Goal: Information Seeking & Learning: Find specific fact

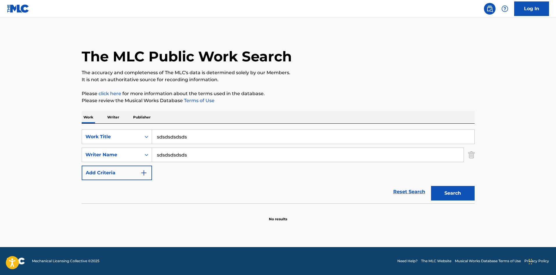
drag, startPoint x: 208, startPoint y: 135, endPoint x: 63, endPoint y: 142, distance: 145.5
click at [55, 144] on main "The MLC Public Work Search The accuracy and completeness of The MLC's data is d…" at bounding box center [278, 131] width 556 height 229
drag, startPoint x: 210, startPoint y: 154, endPoint x: 40, endPoint y: 151, distance: 170.9
click at [52, 151] on main "The MLC Public Work Search The accuracy and completeness of The MLC's data is d…" at bounding box center [278, 131] width 556 height 229
click at [299, 89] on div "The MLC Public Work Search The accuracy and completeness of The MLC's data is d…" at bounding box center [278, 127] width 407 height 190
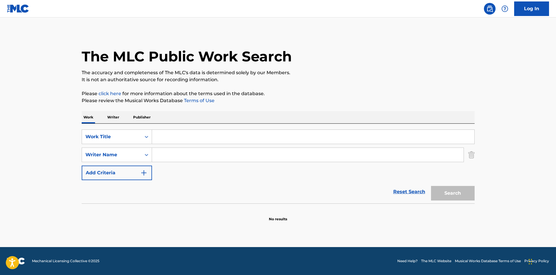
click at [299, 89] on div "The MLC Public Work Search The accuracy and completeness of The MLC's data is d…" at bounding box center [278, 127] width 407 height 190
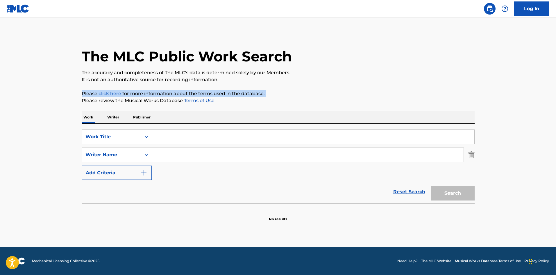
click at [299, 89] on div "The MLC Public Work Search The accuracy and completeness of The MLC's data is d…" at bounding box center [278, 127] width 407 height 190
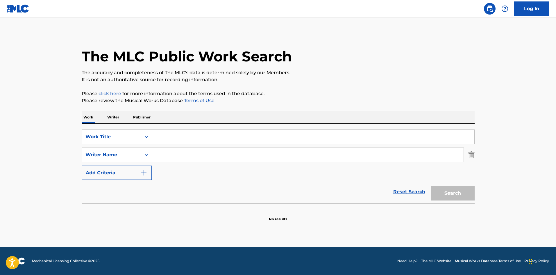
click at [299, 89] on div "The MLC Public Work Search The accuracy and completeness of The MLC's data is d…" at bounding box center [278, 127] width 407 height 190
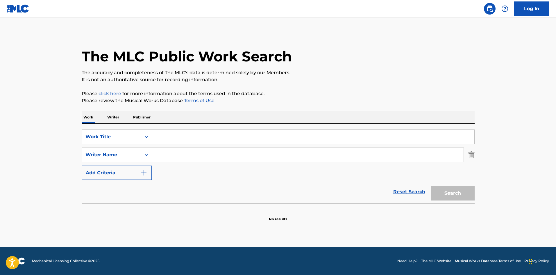
click at [299, 89] on div "The MLC Public Work Search The accuracy and completeness of The MLC's data is d…" at bounding box center [278, 127] width 407 height 190
click at [298, 88] on div "The MLC Public Work Search The accuracy and completeness of The MLC's data is d…" at bounding box center [278, 127] width 407 height 190
click at [299, 89] on div "The MLC Public Work Search The accuracy and completeness of The MLC's data is d…" at bounding box center [278, 127] width 407 height 190
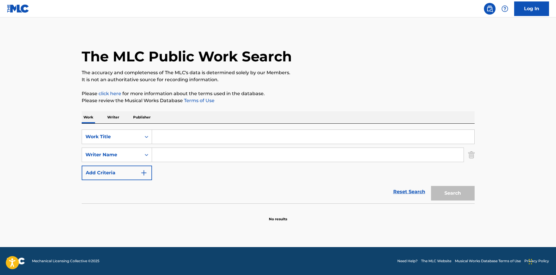
click at [165, 131] on input "Search Form" at bounding box center [313, 137] width 322 height 14
paste input "RECKLESS & SWEET"
type input "RECKLESS & SWEET"
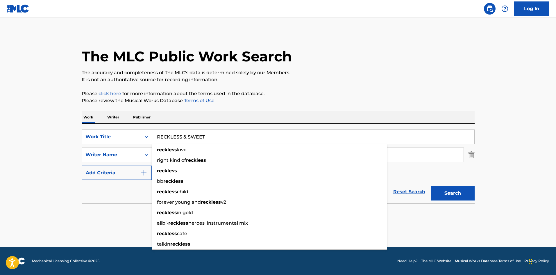
click at [202, 89] on div "The MLC Public Work Search The accuracy and completeness of The MLC's data is d…" at bounding box center [278, 127] width 407 height 190
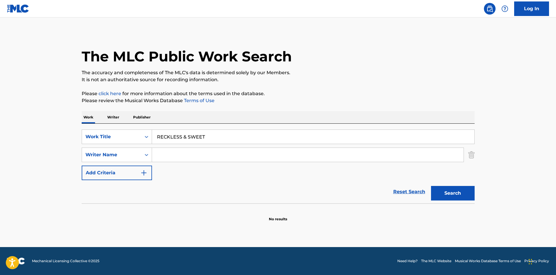
click at [182, 154] on input "Search Form" at bounding box center [308, 155] width 312 height 14
paste input "RODIGAN"
type input "RODIGAN"
click at [455, 188] on button "Search" at bounding box center [453, 193] width 44 height 15
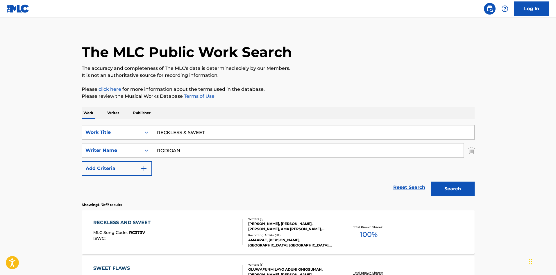
scroll to position [87, 0]
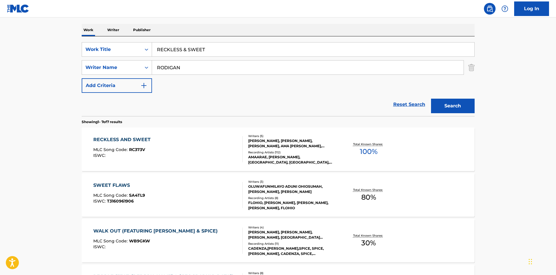
click at [135, 140] on div "RECKLESS AND SWEET" at bounding box center [123, 139] width 60 height 7
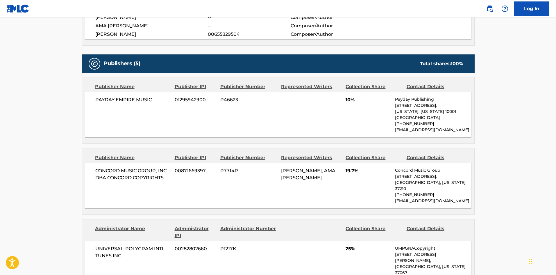
scroll to position [320, 0]
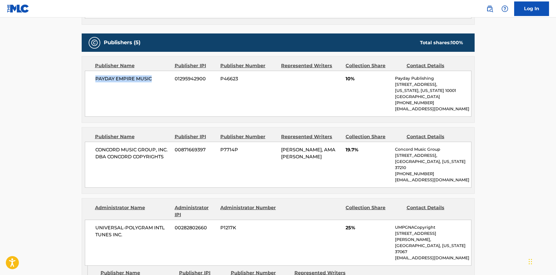
drag, startPoint x: 95, startPoint y: 79, endPoint x: 161, endPoint y: 77, distance: 66.6
click at [161, 77] on div "PAYDAY EMPIRE MUSIC 01295942900 P46623 10% Payday Publishing [STREET_ADDRESS][U…" at bounding box center [278, 94] width 387 height 46
copy span "PAYDAY EMPIRE MUSIC"
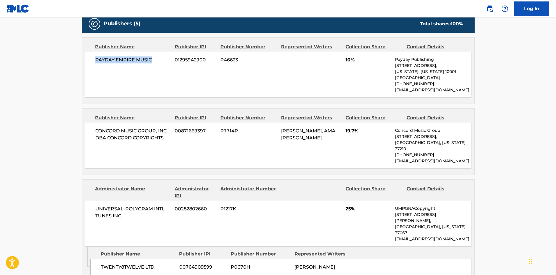
scroll to position [349, 0]
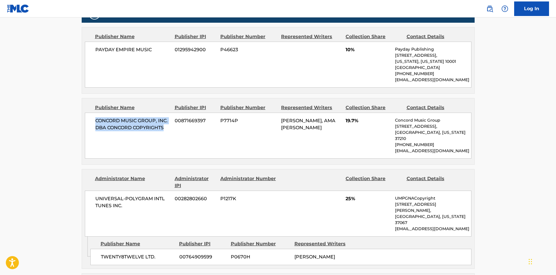
drag, startPoint x: 96, startPoint y: 119, endPoint x: 171, endPoint y: 130, distance: 76.0
click at [171, 130] on div "CONCORD MUSIC GROUP, INC. DBA CONCORD COPYRIGHTS 00871669397 P7714P [PERSON_NAM…" at bounding box center [278, 135] width 387 height 46
copy span "CONCORD MUSIC GROUP, INC. DBA CONCORD COPYRIGHTS"
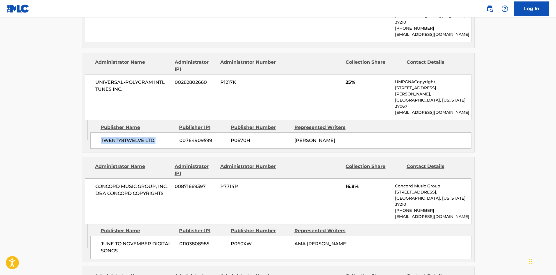
drag, startPoint x: 100, startPoint y: 121, endPoint x: 165, endPoint y: 118, distance: 64.6
click at [165, 132] on div "TWENTY8TWELVE LTD. 00764909599 P0670H [PERSON_NAME]" at bounding box center [280, 140] width 381 height 16
copy span "TWENTY8TWELVE LTD."
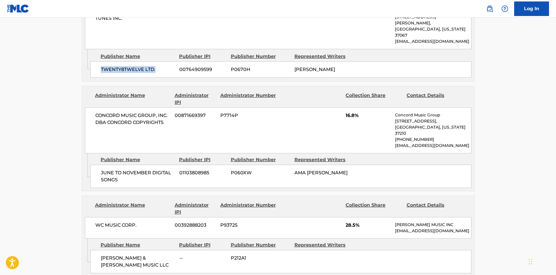
scroll to position [552, 0]
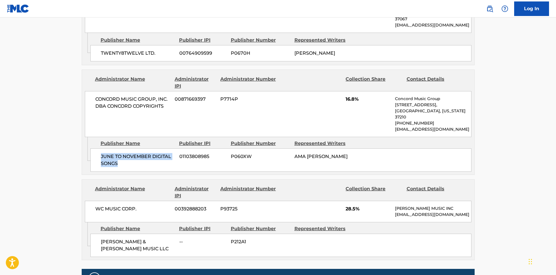
drag, startPoint x: 101, startPoint y: 136, endPoint x: 131, endPoint y: 144, distance: 30.6
click at [131, 153] on span "JUNE TO NOVEMBER DIGITAL SONGS" at bounding box center [138, 160] width 74 height 14
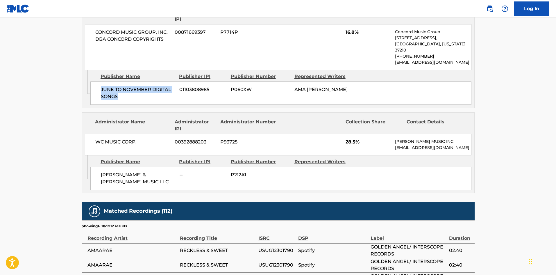
scroll to position [639, 0]
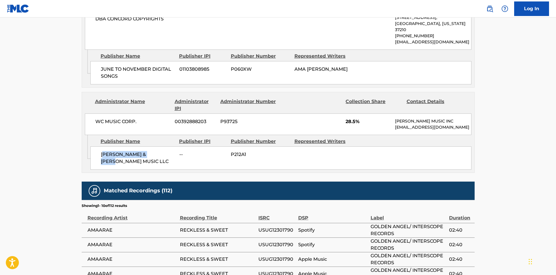
drag, startPoint x: 102, startPoint y: 143, endPoint x: 169, endPoint y: 138, distance: 67.3
click at [169, 146] on div "[PERSON_NAME] & [PERSON_NAME] MUSIC LLC -- P212A1" at bounding box center [280, 157] width 381 height 23
click at [94, 146] on div "[PERSON_NAME] & [PERSON_NAME] MUSIC LLC -- P212A1" at bounding box center [280, 157] width 381 height 23
drag, startPoint x: 101, startPoint y: 141, endPoint x: 179, endPoint y: 143, distance: 77.6
click at [179, 146] on div "[PERSON_NAME] & [PERSON_NAME] MUSIC LLC -- P212A1" at bounding box center [280, 157] width 381 height 23
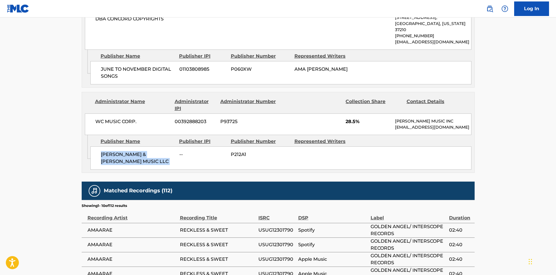
copy div "[PERSON_NAME] & [PERSON_NAME] MUSIC LLC"
drag, startPoint x: 345, startPoint y: 102, endPoint x: 355, endPoint y: 101, distance: 9.9
click at [355, 113] on div "WC MUSIC CORP. 00392888203 P93725 28.5% [PERSON_NAME] MUSIC INC [EMAIL_ADDRESS]…" at bounding box center [278, 124] width 387 height 22
copy span "28.5"
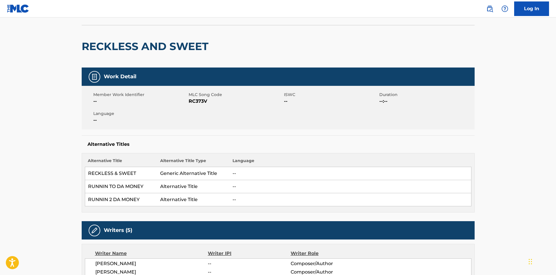
scroll to position [0, 0]
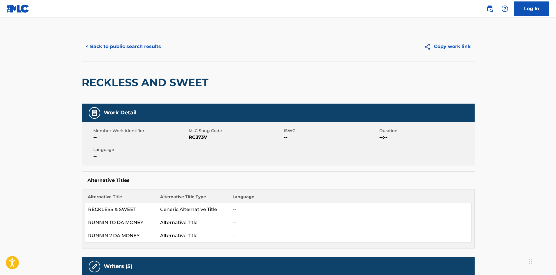
click at [149, 45] on button "< Back to public search results" at bounding box center [123, 46] width 83 height 15
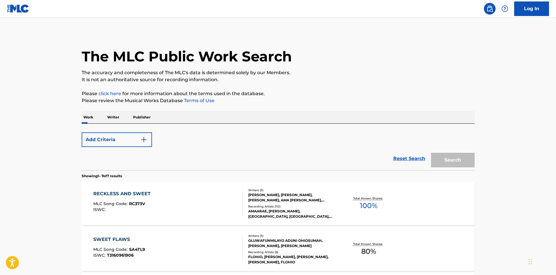
scroll to position [87, 0]
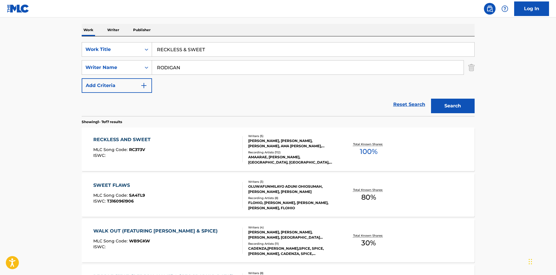
drag, startPoint x: 227, startPoint y: 52, endPoint x: 22, endPoint y: 47, distance: 204.7
click at [25, 49] on main "The MLC Public Work Search The accuracy and completeness of The MLC's data is d…" at bounding box center [278, 202] width 556 height 545
paste input "Sad Girlz Luv Money (Remix)"
type input "Sad Girlz Luv Money (Remix)"
drag, startPoint x: 211, startPoint y: 67, endPoint x: 61, endPoint y: 72, distance: 150.1
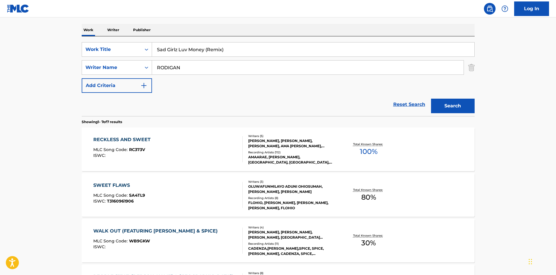
click at [85, 72] on div "SearchWithCriteriaa4e19cf0-404b-4ae9-9064-d278ce4341f8 Writer Name [PERSON_NAME]" at bounding box center [278, 67] width 393 height 15
paste input "[PERSON_NAME]"
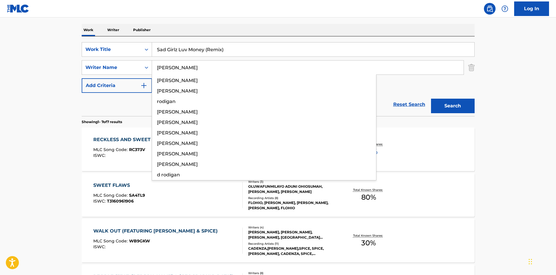
type input "[PERSON_NAME]"
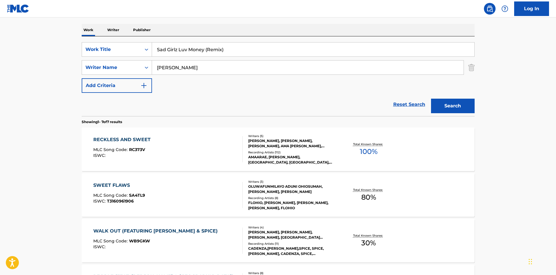
click at [474, 104] on button "Search" at bounding box center [453, 106] width 44 height 15
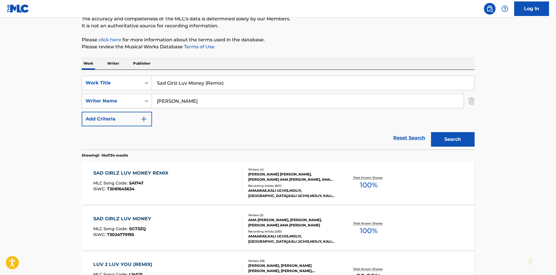
scroll to position [58, 0]
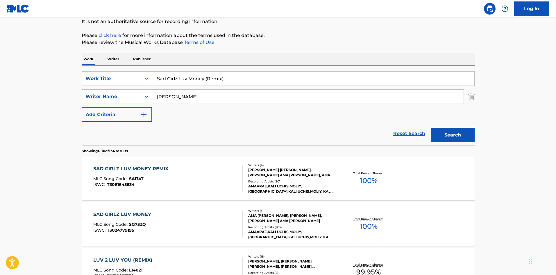
click at [145, 168] on div "SAD GIRLZ LUV MONEY REMIX" at bounding box center [132, 168] width 78 height 7
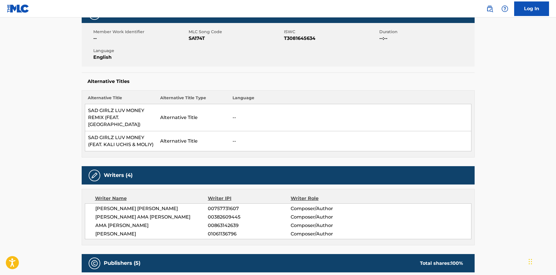
scroll to position [203, 0]
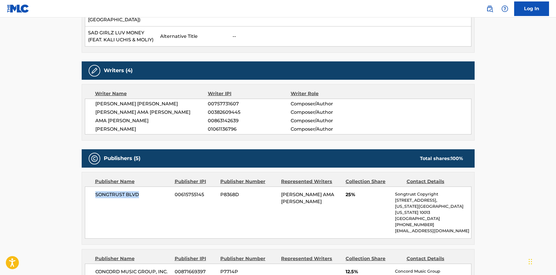
drag, startPoint x: 97, startPoint y: 189, endPoint x: 153, endPoint y: 186, distance: 56.1
click at [151, 191] on span "SONGTRUST BLVD" at bounding box center [132, 194] width 75 height 7
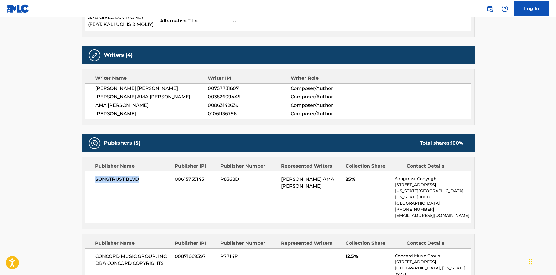
scroll to position [233, 0]
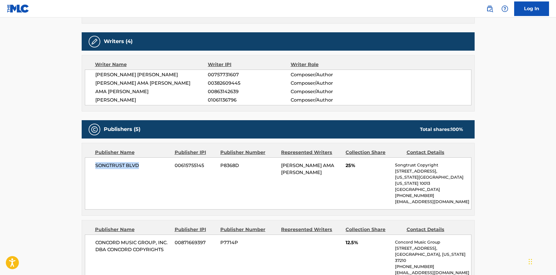
copy span "SONGTRUST BLVD"
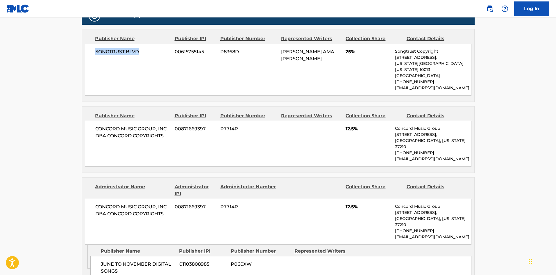
scroll to position [378, 0]
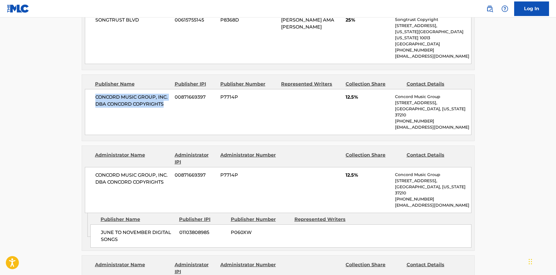
drag, startPoint x: 95, startPoint y: 83, endPoint x: 176, endPoint y: 93, distance: 81.7
click at [176, 93] on div "CONCORD MUSIC GROUP, INC. DBA CONCORD COPYRIGHTS 00871669397 P7714P 12.5% Conco…" at bounding box center [278, 112] width 387 height 46
copy span "CONCORD MUSIC GROUP, INC. DBA CONCORD COPYRIGHTS"
drag, startPoint x: 346, startPoint y: 85, endPoint x: 354, endPoint y: 84, distance: 8.4
click at [354, 94] on span "12.5%" at bounding box center [368, 97] width 45 height 7
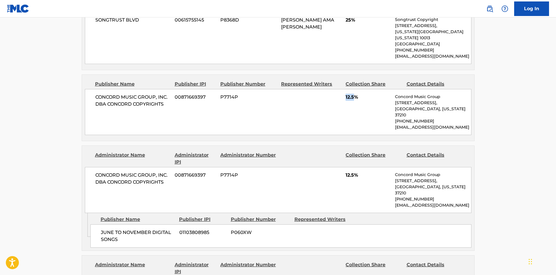
copy span "12.5"
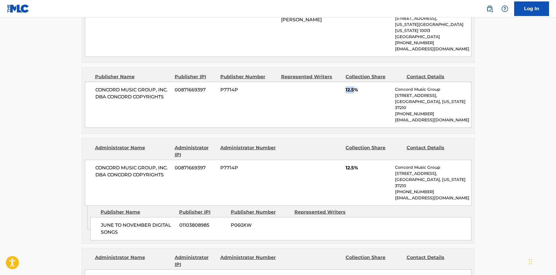
scroll to position [407, 0]
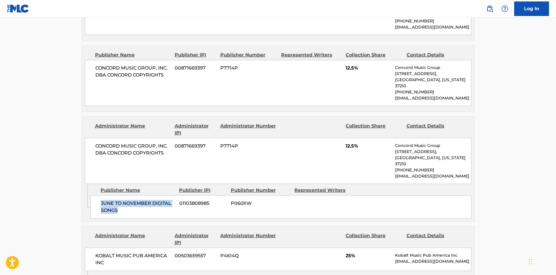
drag, startPoint x: 100, startPoint y: 177, endPoint x: 138, endPoint y: 187, distance: 39.1
click at [138, 195] on div "JUNE TO NOVEMBER DIGITAL SONGS 01103808985 P060XW" at bounding box center [280, 206] width 381 height 23
copy span "JUNE TO NOVEMBER DIGITAL SONGS"
drag, startPoint x: 345, startPoint y: 124, endPoint x: 355, endPoint y: 124, distance: 10.2
click at [355, 138] on div "CONCORD MUSIC GROUP, INC. DBA CONCORD COPYRIGHTS 00871669397 P7714P 12.5% Conco…" at bounding box center [278, 161] width 387 height 46
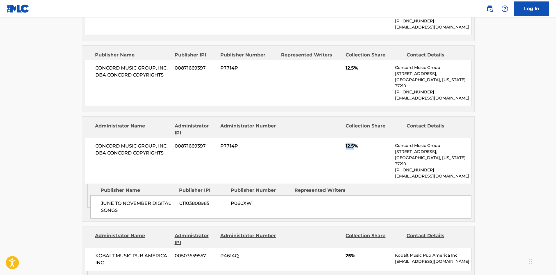
copy span "12.5"
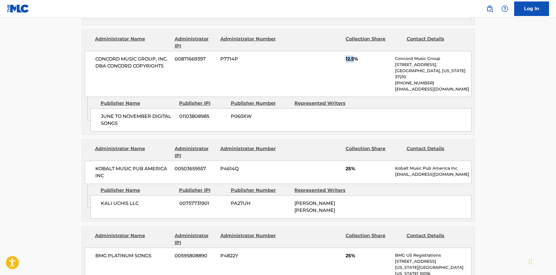
scroll to position [494, 0]
drag, startPoint x: 101, startPoint y: 181, endPoint x: 146, endPoint y: 174, distance: 45.5
click at [146, 195] on div "KALI UCHIS LLC 00757731901 PA27UH [PERSON_NAME] [PERSON_NAME]" at bounding box center [280, 206] width 381 height 23
drag, startPoint x: 345, startPoint y: 142, endPoint x: 351, endPoint y: 142, distance: 5.8
click at [351, 160] on div "KOBALT MUSIC PUB AMERICA INC 00503659557 P4614Q 25% Kobalt Music Pub America In…" at bounding box center [278, 171] width 387 height 23
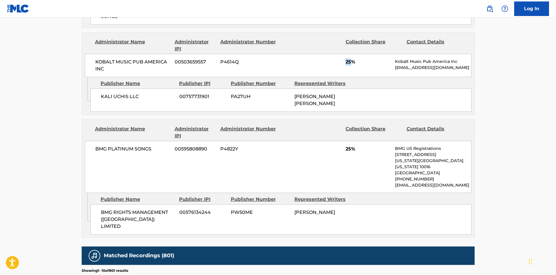
scroll to position [610, 0]
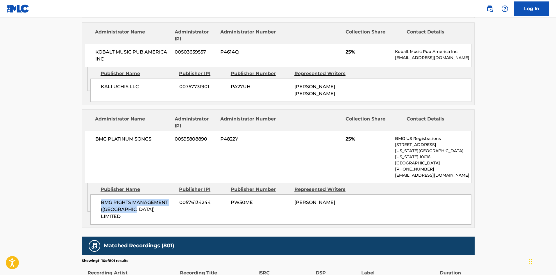
drag, startPoint x: 101, startPoint y: 166, endPoint x: 148, endPoint y: 163, distance: 47.5
click at [144, 199] on span "BMG RIGHTS MANAGEMENT ([GEOGRAPHIC_DATA]) LIMITED" at bounding box center [138, 209] width 74 height 21
drag, startPoint x: 345, startPoint y: 104, endPoint x: 350, endPoint y: 106, distance: 6.0
click at [350, 131] on div "BMG PLATINUM SONGS 00595808890 P4822Y 25% BMG US Registrations [STREET_ADDRESS]…" at bounding box center [278, 157] width 387 height 52
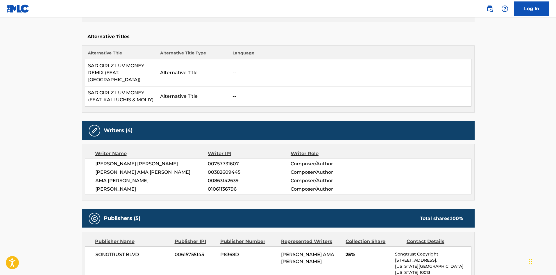
scroll to position [0, 0]
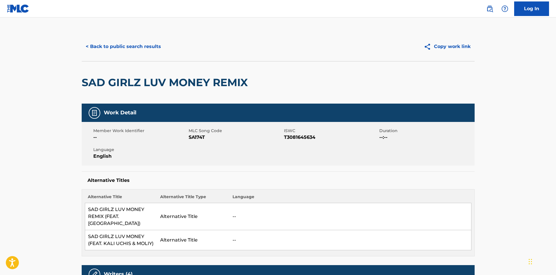
click at [129, 45] on button "< Back to public search results" at bounding box center [123, 46] width 83 height 15
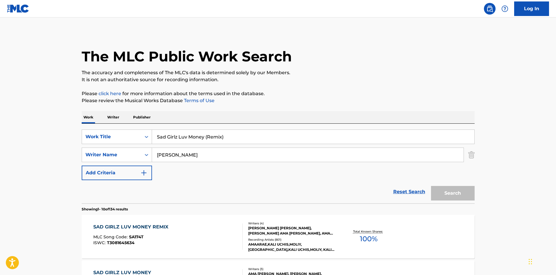
scroll to position [58, 0]
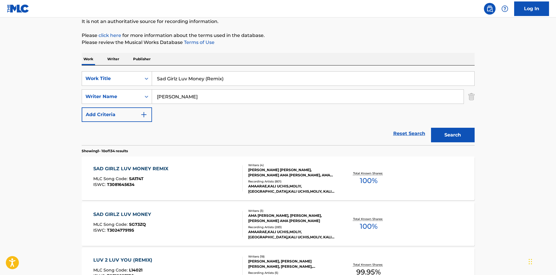
drag, startPoint x: 249, startPoint y: 81, endPoint x: 64, endPoint y: 70, distance: 184.6
paste input "EX, VIOLENCE, SUICIDE"
type input "SEX, VIOLENCE, SUICIDE"
drag, startPoint x: 210, startPoint y: 94, endPoint x: 18, endPoint y: 97, distance: 191.6
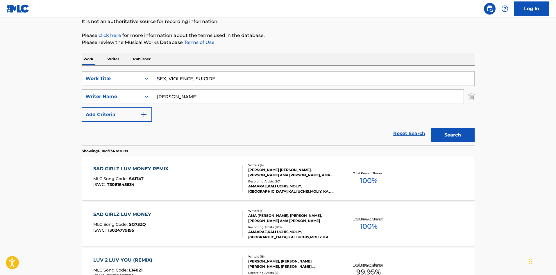
paste input "BEDFORD"
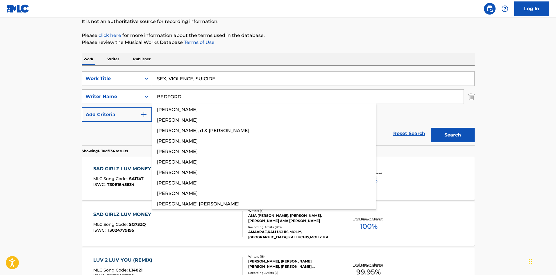
type input "BEDFORD"
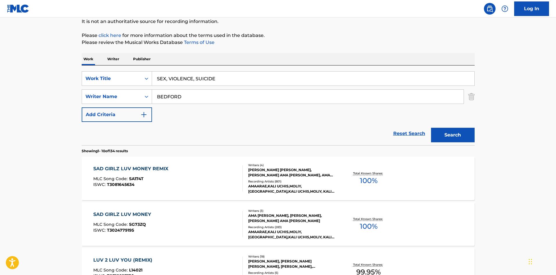
click at [461, 138] on button "Search" at bounding box center [453, 135] width 44 height 15
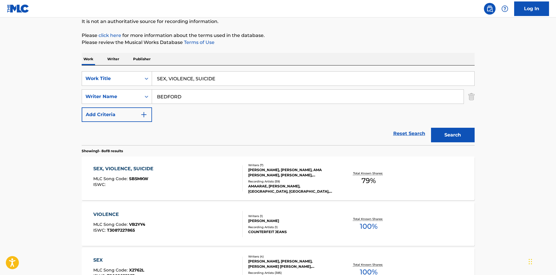
click at [137, 168] on div "SEX, VIOLENCE, SUICIDE" at bounding box center [124, 168] width 63 height 7
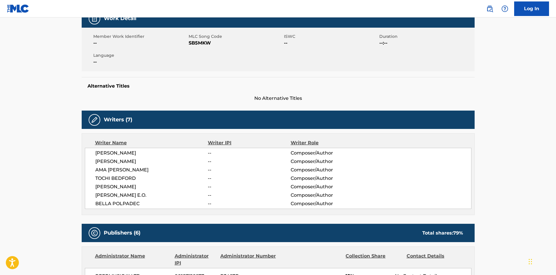
scroll to position [203, 0]
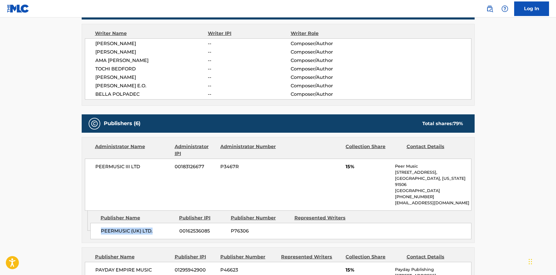
drag, startPoint x: 102, startPoint y: 230, endPoint x: 169, endPoint y: 230, distance: 67.4
click at [169, 230] on span "PEERMUSIC (UK) LTD." at bounding box center [138, 230] width 74 height 7
drag, startPoint x: 345, startPoint y: 167, endPoint x: 351, endPoint y: 167, distance: 6.5
click at [351, 167] on div "PEERMUSIC III LTD 00183126677 P3467R 15% Peer Music [STREET_ADDRESS][US_STATE] …" at bounding box center [278, 184] width 387 height 52
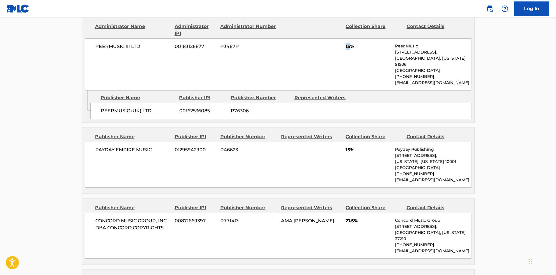
scroll to position [349, 0]
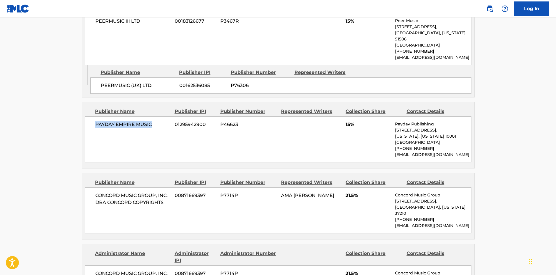
drag, startPoint x: 94, startPoint y: 126, endPoint x: 167, endPoint y: 121, distance: 73.1
click at [167, 121] on div "PAYDAY EMPIRE MUSIC 01295942900 P46623 15% Payday Publishing [STREET_ADDRESS][U…" at bounding box center [278, 139] width 387 height 46
drag, startPoint x: 340, startPoint y: 127, endPoint x: 344, endPoint y: 125, distance: 3.8
click at [341, 127] on div "PAYDAY EMPIRE MUSIC 01295942900 P46623 15% Payday Publishing [STREET_ADDRESS][U…" at bounding box center [278, 139] width 387 height 46
drag, startPoint x: 344, startPoint y: 124, endPoint x: 349, endPoint y: 122, distance: 5.3
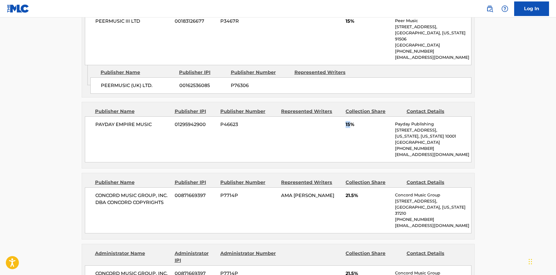
click at [349, 122] on div "PAYDAY EMPIRE MUSIC 01295942900 P46623 15% Payday Publishing [STREET_ADDRESS][U…" at bounding box center [278, 139] width 387 height 46
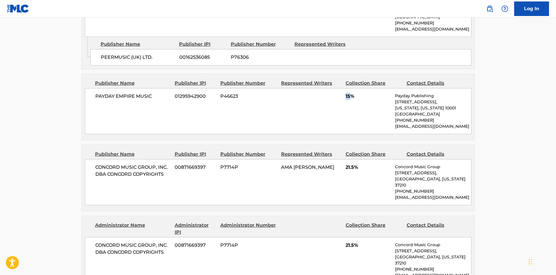
scroll to position [436, 0]
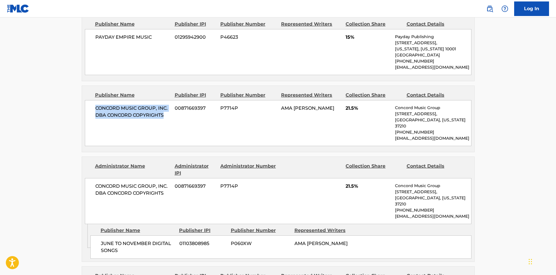
drag, startPoint x: 95, startPoint y: 108, endPoint x: 174, endPoint y: 118, distance: 79.4
click at [174, 118] on div "CONCORD MUSIC GROUP, INC. DBA CONCORD COPYRIGHTS 00871669397 P7714P AMA [PERSON…" at bounding box center [278, 123] width 387 height 46
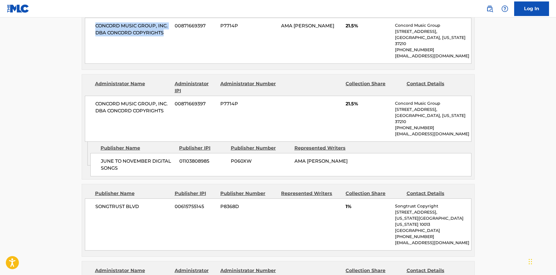
scroll to position [523, 0]
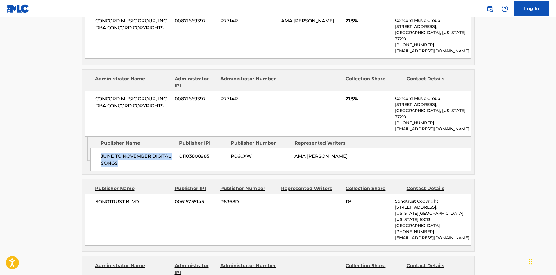
drag, startPoint x: 99, startPoint y: 144, endPoint x: 136, endPoint y: 151, distance: 37.6
click at [136, 151] on div "JUNE TO NOVEMBER DIGITAL SONGS 01103808985 P060XW AMA [PERSON_NAME]" at bounding box center [280, 159] width 381 height 23
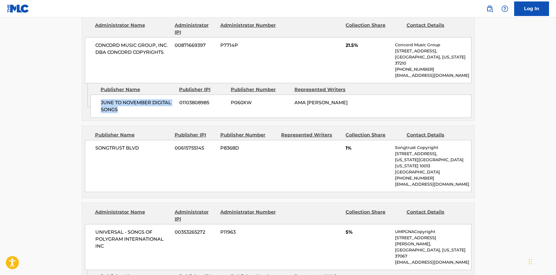
scroll to position [581, 0]
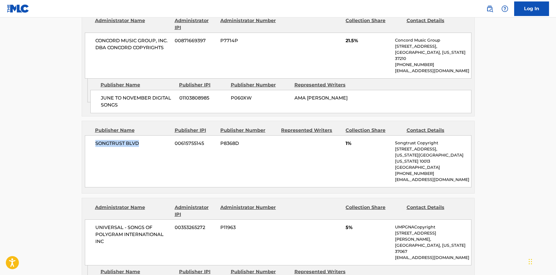
drag, startPoint x: 94, startPoint y: 130, endPoint x: 146, endPoint y: 131, distance: 51.2
click at [146, 135] on div "SONGTRUST BLVD 00615755145 P8368D 1% Songtrust Copyright [STREET_ADDRESS][US_ST…" at bounding box center [278, 161] width 387 height 52
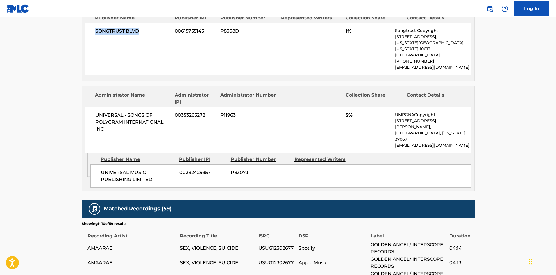
scroll to position [698, 0]
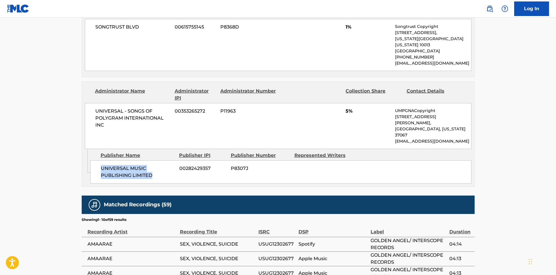
drag, startPoint x: 101, startPoint y: 138, endPoint x: 159, endPoint y: 144, distance: 58.2
click at [159, 165] on span "UNIVERSAL MUSIC PUBLISHING LIMITED" at bounding box center [138, 172] width 74 height 14
click at [105, 165] on span "UNIVERSAL MUSIC PUBLISHING LIMITED" at bounding box center [138, 172] width 74 height 14
drag, startPoint x: 101, startPoint y: 140, endPoint x: 156, endPoint y: 143, distance: 55.4
click at [156, 165] on span "UNIVERSAL MUSIC PUBLISHING LIMITED" at bounding box center [138, 172] width 74 height 14
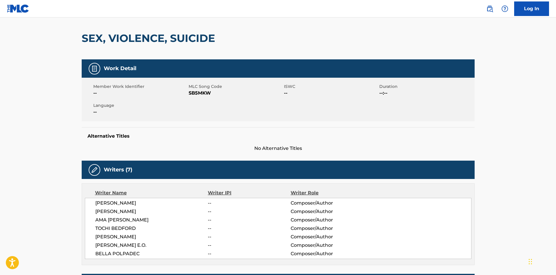
scroll to position [0, 0]
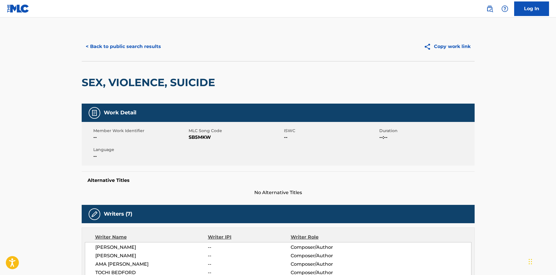
click at [141, 41] on button "< Back to public search results" at bounding box center [123, 46] width 83 height 15
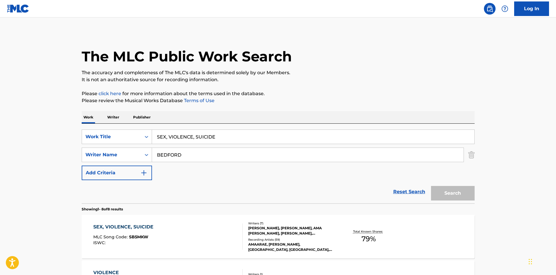
scroll to position [58, 0]
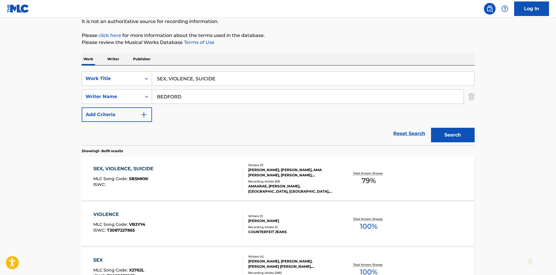
drag, startPoint x: 238, startPoint y: 77, endPoint x: 67, endPoint y: 62, distance: 171.3
click at [74, 63] on main "The MLC Public Work Search The accuracy and completeness of The MLC's data is d…" at bounding box center [278, 254] width 556 height 590
paste input "OCIOPATHIC DANCE QUEEN"
type input "SOCIOPATHIC DANCE QUEEN"
click at [196, 128] on div "Reset Search Search" at bounding box center [278, 133] width 393 height 23
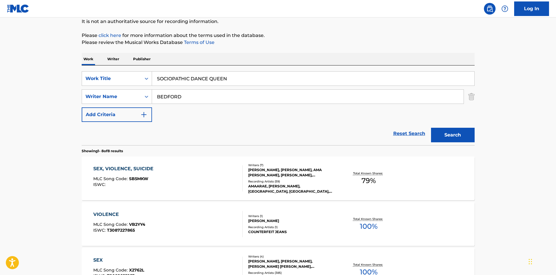
drag, startPoint x: 200, startPoint y: 99, endPoint x: 28, endPoint y: 93, distance: 171.9
click at [35, 97] on main "The MLC Public Work Search The accuracy and completeness of The MLC's data is d…" at bounding box center [278, 254] width 556 height 590
paste input "ALOKI"
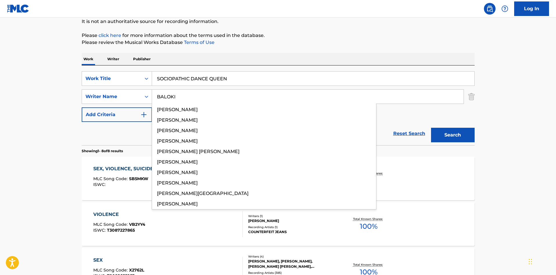
type input "BALOKI"
click at [452, 130] on button "Search" at bounding box center [453, 135] width 44 height 15
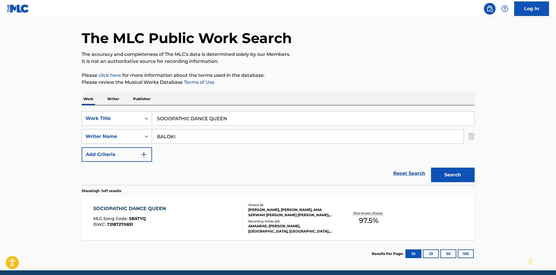
scroll to position [42, 0]
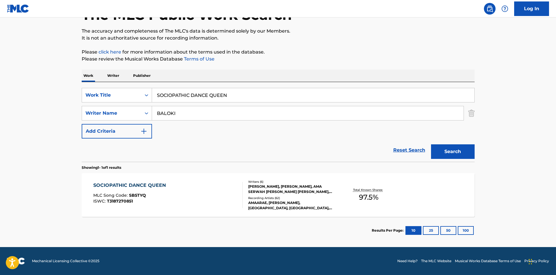
click at [136, 185] on div "SOCIOPATHIC DANCE QUEEN" at bounding box center [131, 185] width 76 height 7
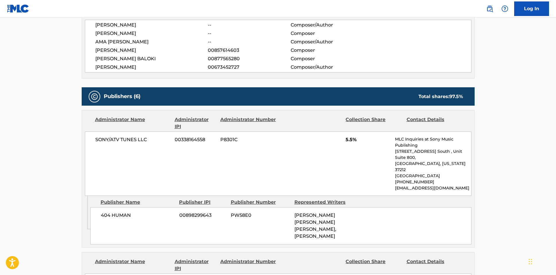
scroll to position [233, 0]
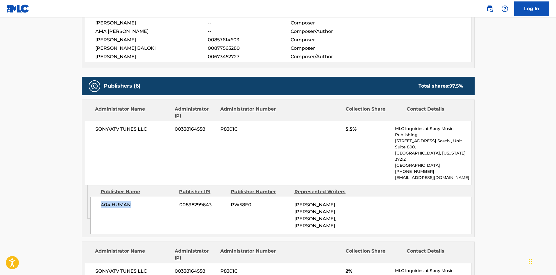
drag, startPoint x: 100, startPoint y: 192, endPoint x: 144, endPoint y: 192, distance: 43.6
click at [144, 196] on div "404 HUMAN 00898299643 PW58E0 [PERSON_NAME] [PERSON_NAME] [PERSON_NAME], [PERSON…" at bounding box center [280, 214] width 381 height 37
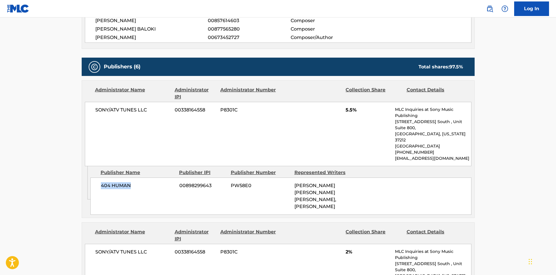
scroll to position [262, 0]
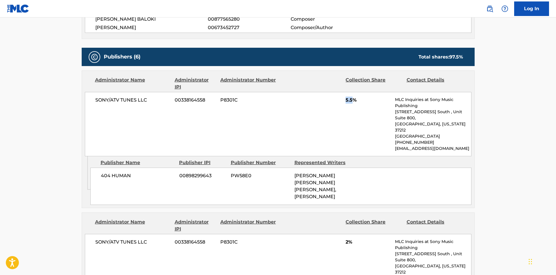
drag, startPoint x: 346, startPoint y: 99, endPoint x: 353, endPoint y: 98, distance: 7.4
click at [353, 98] on span "5.5%" at bounding box center [368, 100] width 45 height 7
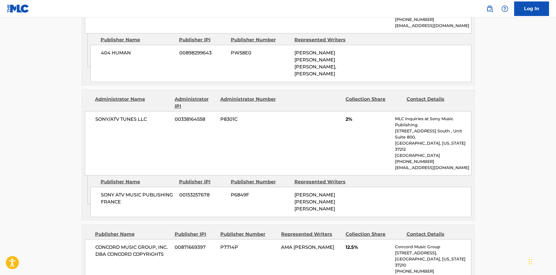
scroll to position [436, 0]
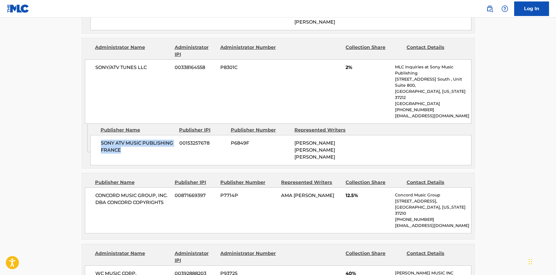
drag, startPoint x: 100, startPoint y: 118, endPoint x: 128, endPoint y: 125, distance: 28.7
click at [128, 135] on div "SONY ATV MUSIC PUBLISHING FRANCE 00153257678 P6849F [PERSON_NAME] [PERSON_NAME]…" at bounding box center [280, 150] width 381 height 30
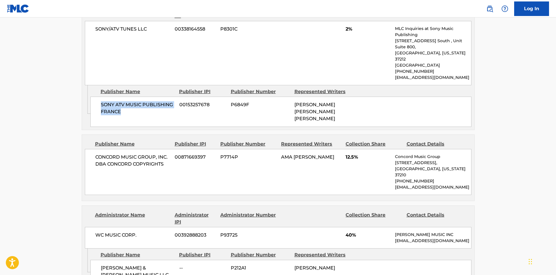
scroll to position [494, 0]
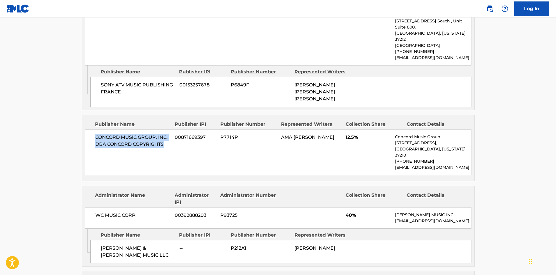
drag, startPoint x: 95, startPoint y: 112, endPoint x: 168, endPoint y: 121, distance: 73.5
click at [168, 134] on span "CONCORD MUSIC GROUP, INC. DBA CONCORD COPYRIGHTS" at bounding box center [132, 141] width 75 height 14
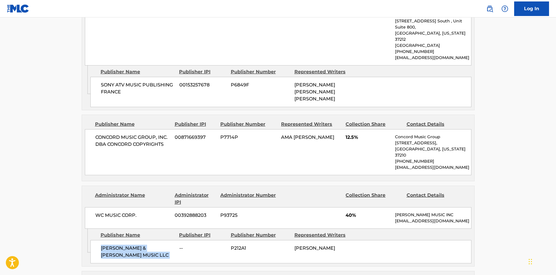
drag, startPoint x: 101, startPoint y: 225, endPoint x: 178, endPoint y: 225, distance: 76.7
click at [178, 240] on div "[PERSON_NAME] & [PERSON_NAME] MUSIC LLC -- P212A1 [PERSON_NAME]" at bounding box center [280, 251] width 381 height 23
drag, startPoint x: 346, startPoint y: 185, endPoint x: 353, endPoint y: 184, distance: 7.0
click at [353, 212] on span "40%" at bounding box center [368, 215] width 45 height 7
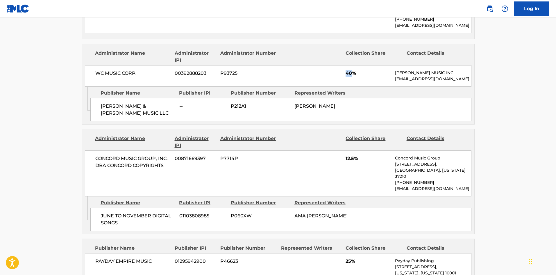
scroll to position [669, 0]
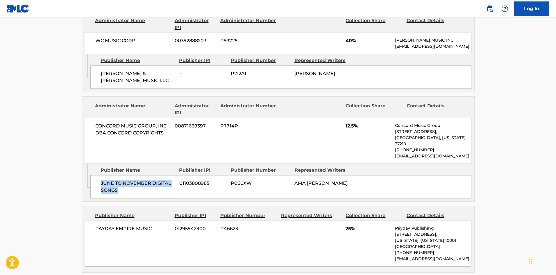
drag, startPoint x: 99, startPoint y: 147, endPoint x: 193, endPoint y: 33, distance: 147.9
click at [130, 175] on div "JUNE TO NOVEMBER DIGITAL SONGS 01103808985 P060XW AMA [PERSON_NAME]" at bounding box center [280, 186] width 381 height 23
drag, startPoint x: 345, startPoint y: 94, endPoint x: 356, endPoint y: 95, distance: 10.5
click at [356, 118] on div "CONCORD MUSIC GROUP, INC. DBA CONCORD COPYRIGHTS 00871669397 P7714P 12.5% Conco…" at bounding box center [278, 141] width 387 height 46
drag, startPoint x: 94, startPoint y: 192, endPoint x: 158, endPoint y: 190, distance: 64.6
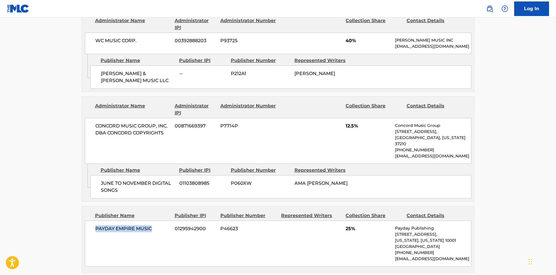
click at [158, 220] on div "PAYDAY EMPIRE MUSIC 01295942900 P46623 25% Payday Publishing [STREET_ADDRESS][U…" at bounding box center [278, 243] width 387 height 46
drag, startPoint x: 344, startPoint y: 190, endPoint x: 352, endPoint y: 190, distance: 8.1
click at [352, 220] on div "PAYDAY EMPIRE MUSIC 01295942900 P46623 25% Payday Publishing [STREET_ADDRESS][U…" at bounding box center [278, 243] width 387 height 46
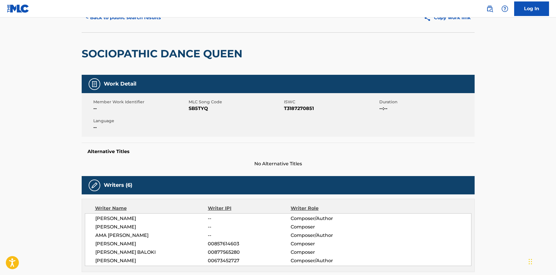
scroll to position [0, 0]
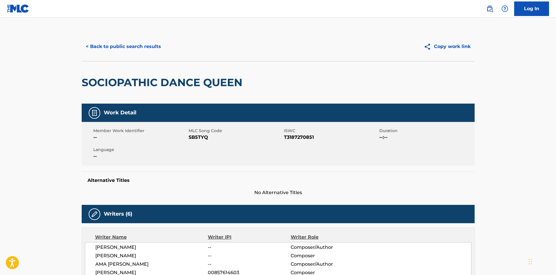
click at [142, 48] on button "< Back to public search results" at bounding box center [123, 46] width 83 height 15
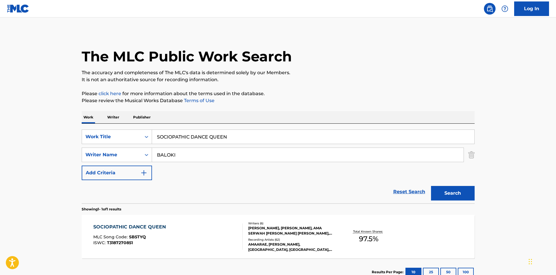
scroll to position [8, 0]
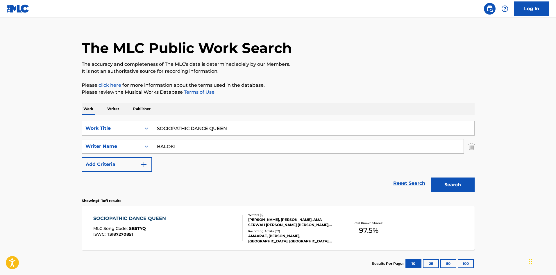
drag, startPoint x: 251, startPoint y: 131, endPoint x: 5, endPoint y: 97, distance: 248.3
click at [5, 97] on main "The MLC Public Work Search The accuracy and completeness of The MLC's data is d…" at bounding box center [278, 144] width 556 height 271
paste input "WASTED EYES"
type input "WASTED EYES"
drag, startPoint x: 218, startPoint y: 108, endPoint x: 203, endPoint y: 143, distance: 37.7
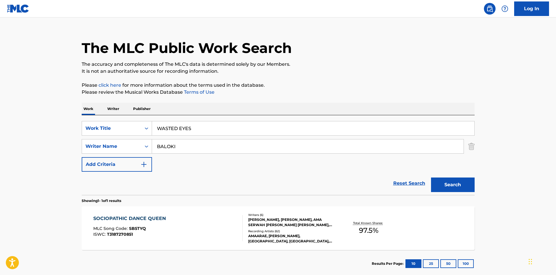
click at [218, 109] on div "Work Writer Publisher" at bounding box center [278, 109] width 393 height 12
drag, startPoint x: 196, startPoint y: 146, endPoint x: 86, endPoint y: 145, distance: 109.3
click at [9, 156] on main "The MLC Public Work Search The accuracy and completeness of The MLC's data is d…" at bounding box center [278, 144] width 556 height 271
paste input "[PERSON_NAME]"
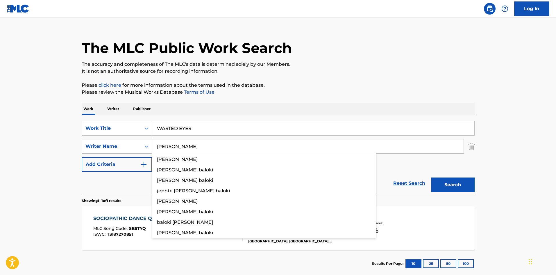
type input "[PERSON_NAME]"
click at [437, 183] on button "Search" at bounding box center [453, 184] width 44 height 15
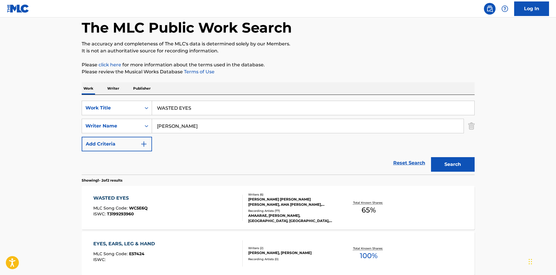
scroll to position [87, 0]
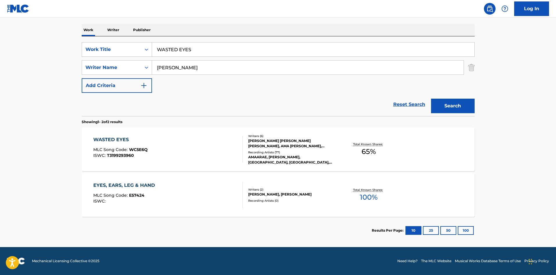
click at [121, 137] on div "WASTED EYES" at bounding box center [120, 139] width 54 height 7
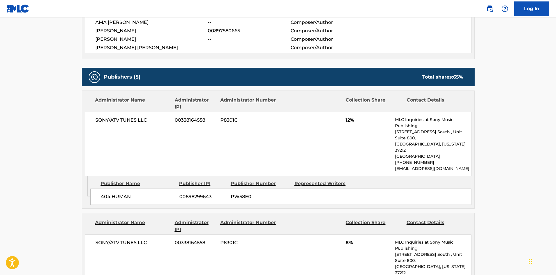
scroll to position [262, 0]
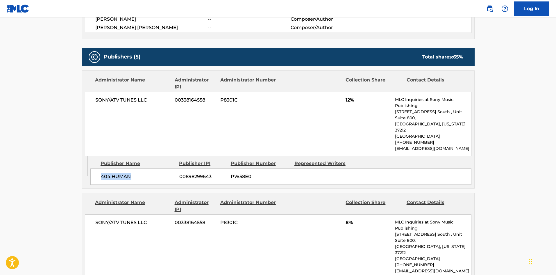
drag, startPoint x: 101, startPoint y: 164, endPoint x: 144, endPoint y: 163, distance: 43.3
click at [144, 173] on span "404 HUMAN" at bounding box center [138, 176] width 74 height 7
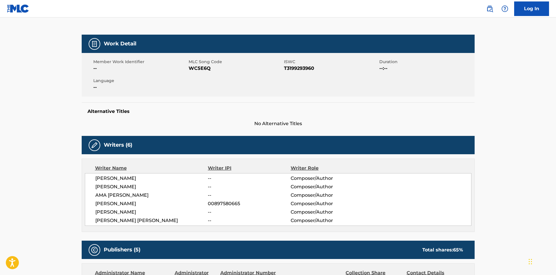
scroll to position [203, 0]
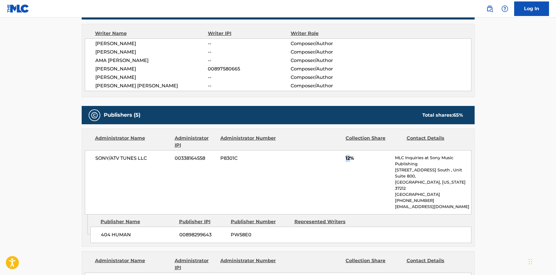
drag, startPoint x: 344, startPoint y: 156, endPoint x: 351, endPoint y: 156, distance: 6.4
click at [351, 156] on div "SONY/ATV TUNES LLC 00338164558 P8301C 12% MLC Inquiries at Sony Music Publishin…" at bounding box center [278, 182] width 387 height 64
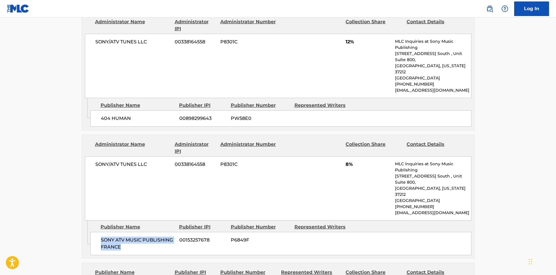
drag, startPoint x: 101, startPoint y: 216, endPoint x: 140, endPoint y: 225, distance: 40.8
click at [140, 236] on span "SONY ATV MUSIC PUBLISHING FRANCE" at bounding box center [138, 243] width 74 height 14
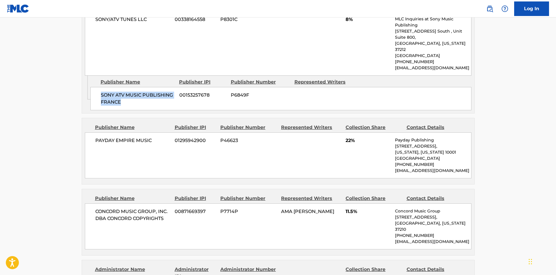
scroll to position [465, 0]
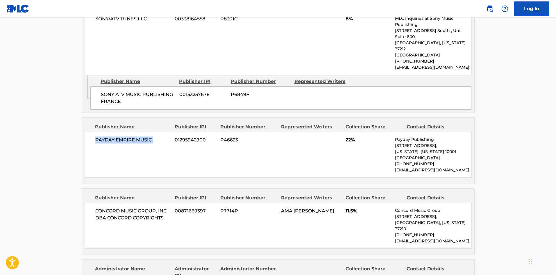
drag, startPoint x: 96, startPoint y: 116, endPoint x: 169, endPoint y: 115, distance: 73.0
click at [169, 136] on span "PAYDAY EMPIRE MUSIC" at bounding box center [132, 139] width 75 height 7
drag, startPoint x: 345, startPoint y: 113, endPoint x: 351, endPoint y: 115, distance: 6.1
click at [351, 132] on div "PAYDAY EMPIRE MUSIC 01295942900 P46623 22% Payday Publishing [STREET_ADDRESS][U…" at bounding box center [278, 155] width 387 height 46
drag, startPoint x: 95, startPoint y: 185, endPoint x: 175, endPoint y: 199, distance: 81.1
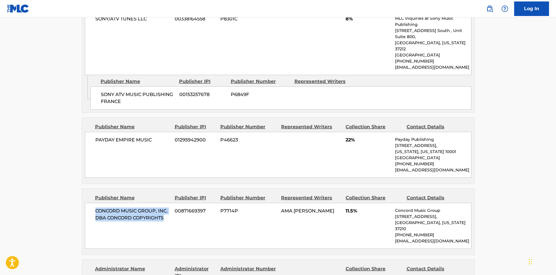
click at [175, 203] on div "CONCORD MUSIC GROUP, INC. DBA CONCORD COPYRIGHTS 00871669397 P7714P AMA [PERSON…" at bounding box center [278, 226] width 387 height 46
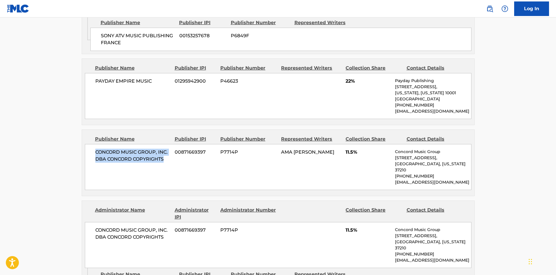
scroll to position [639, 0]
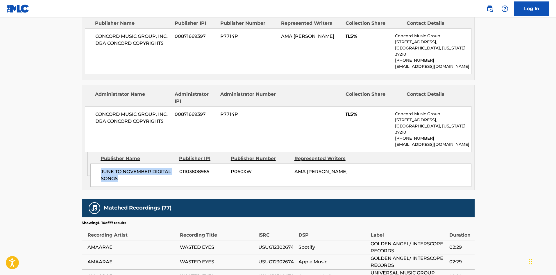
drag, startPoint x: 100, startPoint y: 133, endPoint x: 143, endPoint y: 147, distance: 46.0
click at [143, 163] on div "JUNE TO NOVEMBER DIGITAL SONGS 01103808985 P060XW AMA [PERSON_NAME]" at bounding box center [280, 174] width 381 height 23
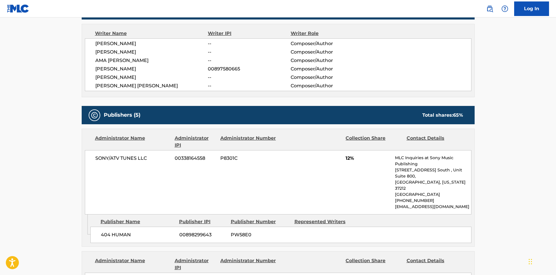
scroll to position [0, 0]
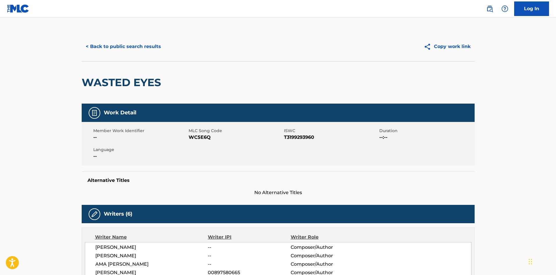
click at [130, 38] on div "< Back to public search results Copy work link" at bounding box center [278, 46] width 393 height 29
click at [129, 44] on button "< Back to public search results" at bounding box center [123, 46] width 83 height 15
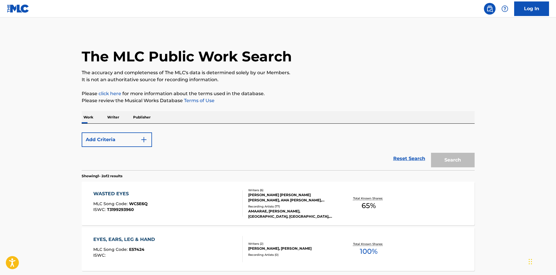
scroll to position [54, 0]
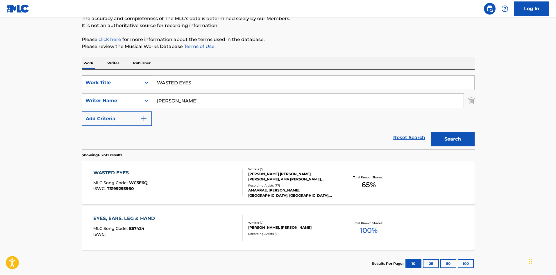
drag, startPoint x: 205, startPoint y: 81, endPoint x: 120, endPoint y: 81, distance: 85.5
click at [120, 81] on div "SearchWithCriteria09829592-637c-49c1-a1e3-24c61a203452 Work Title WASTED EYES" at bounding box center [278, 82] width 393 height 15
paste input "TER FROM WINE"
type input "WATER FROM WINE"
click at [245, 47] on p "Please review the Musical Works Database Terms of Use" at bounding box center [278, 46] width 393 height 7
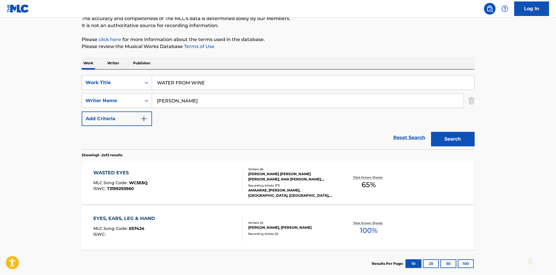
drag, startPoint x: 213, startPoint y: 101, endPoint x: 73, endPoint y: 97, distance: 140.4
click at [55, 102] on main "The MLC Public Work Search The accuracy and completeness of The MLC's data is d…" at bounding box center [278, 121] width 556 height 317
paste input "OLOWU"
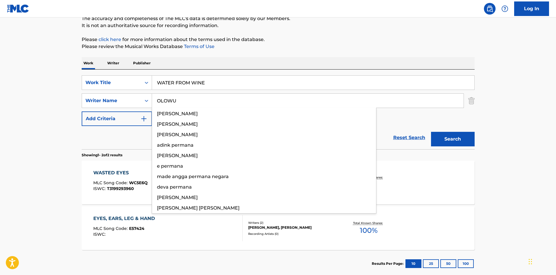
click at [442, 139] on button "Search" at bounding box center [453, 139] width 44 height 15
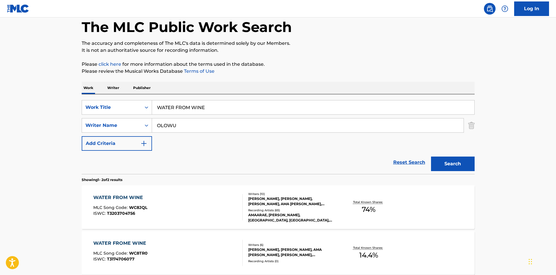
scroll to position [29, 0]
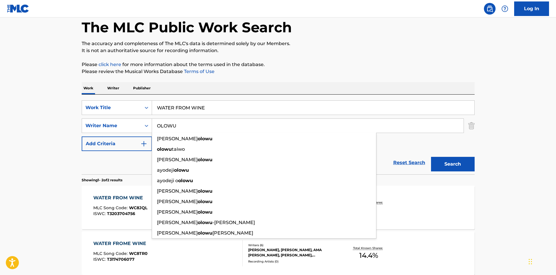
drag, startPoint x: 203, startPoint y: 130, endPoint x: 79, endPoint y: 126, distance: 123.9
click at [99, 129] on div "SearchWithCriteriaa4e19cf0-404b-4ae9-9064-d278ce4341f8 Writer Name [PERSON_NAME…" at bounding box center [278, 125] width 393 height 15
paste input "[PERSON_NAME]"
drag, startPoint x: 457, startPoint y: 165, endPoint x: 449, endPoint y: 166, distance: 7.6
click at [456, 165] on button "Search" at bounding box center [453, 164] width 44 height 15
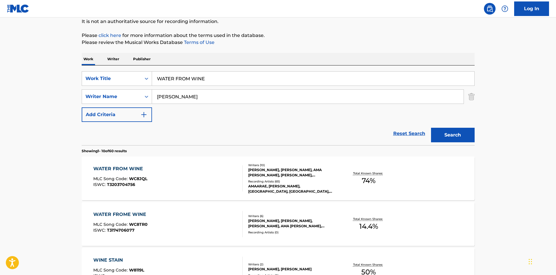
scroll to position [87, 0]
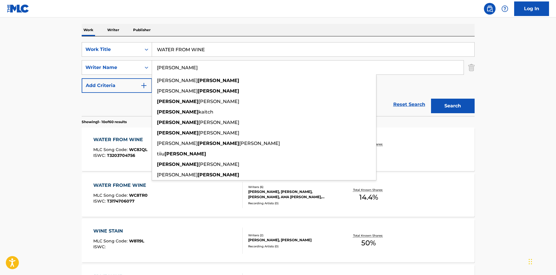
drag, startPoint x: 217, startPoint y: 66, endPoint x: 3, endPoint y: 64, distance: 214.5
click at [20, 65] on main "The MLC Public Work Search The accuracy and completeness of The MLC's data is d…" at bounding box center [278, 272] width 556 height 684
paste input "RODIGAN"
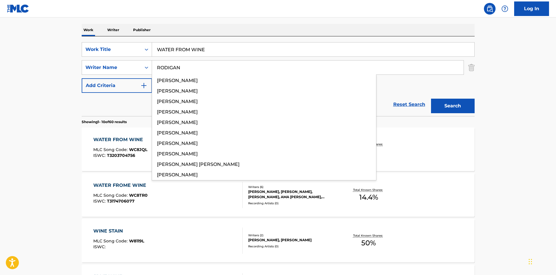
type input "RODIGAN"
click at [451, 102] on button "Search" at bounding box center [453, 106] width 44 height 15
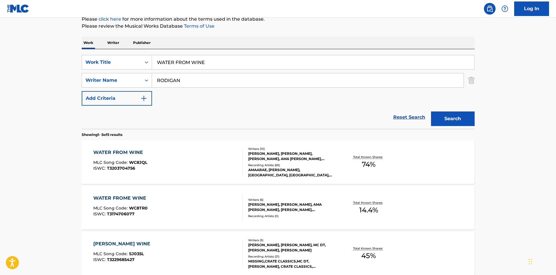
scroll to position [116, 0]
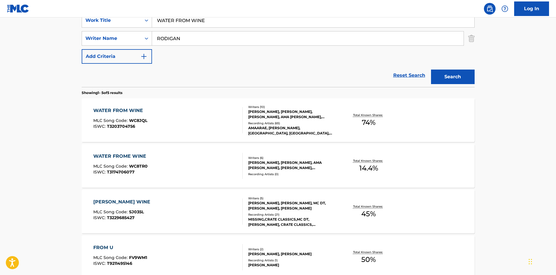
click at [121, 109] on div "WATER FROM WINE" at bounding box center [120, 110] width 54 height 7
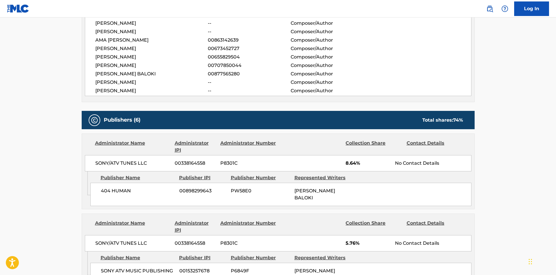
scroll to position [233, 0]
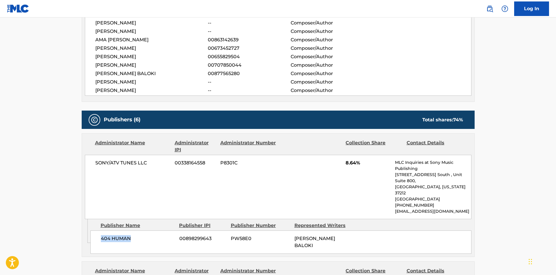
drag, startPoint x: 99, startPoint y: 231, endPoint x: 198, endPoint y: 21, distance: 232.5
click at [149, 230] on div "404 HUMAN 00898299643 PW58E0 [PERSON_NAME] BALOKI" at bounding box center [280, 241] width 381 height 23
drag, startPoint x: 345, startPoint y: 165, endPoint x: 356, endPoint y: 162, distance: 11.4
click at [356, 162] on div "SONY/ATV TUNES LLC 00338164558 P8301C 8.64% MLC Inquiries at Sony Music Publish…" at bounding box center [278, 187] width 387 height 64
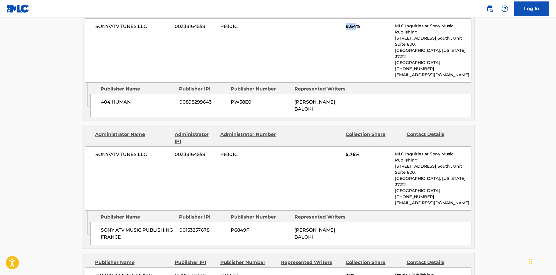
scroll to position [407, 0]
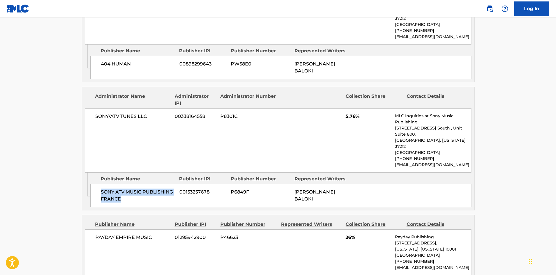
drag, startPoint x: 101, startPoint y: 161, endPoint x: 133, endPoint y: 169, distance: 33.4
click at [133, 188] on span "SONY ATV MUSIC PUBLISHING FRANCE" at bounding box center [138, 195] width 74 height 14
drag, startPoint x: 344, startPoint y: 98, endPoint x: 354, endPoint y: 97, distance: 10.2
click at [354, 108] on div "SONY/ATV TUNES LLC 00338164558 P8301C 5.76% MLC Inquiries at Sony Music Publish…" at bounding box center [278, 140] width 387 height 64
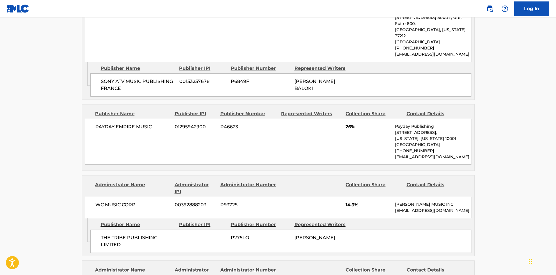
scroll to position [523, 0]
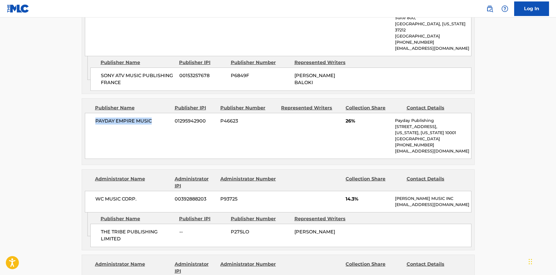
drag, startPoint x: 96, startPoint y: 93, endPoint x: 158, endPoint y: 92, distance: 62.2
click at [158, 117] on span "PAYDAY EMPIRE MUSIC" at bounding box center [132, 120] width 75 height 7
drag, startPoint x: 345, startPoint y: 89, endPoint x: 351, endPoint y: 91, distance: 6.4
click at [351, 113] on div "PAYDAY EMPIRE MUSIC 01295942900 P46623 26% Payday Publishing [STREET_ADDRESS][U…" at bounding box center [278, 136] width 387 height 46
drag, startPoint x: 101, startPoint y: 208, endPoint x: 135, endPoint y: 216, distance: 35.1
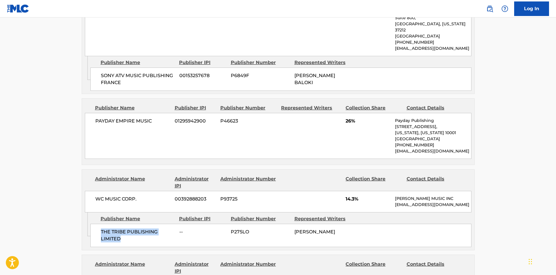
click at [135, 228] on span "THE TRIBE PUBLISHING LIMITED" at bounding box center [138, 235] width 74 height 14
drag, startPoint x: 346, startPoint y: 170, endPoint x: 355, endPoint y: 167, distance: 10.3
click at [355, 195] on span "14.3%" at bounding box center [368, 198] width 45 height 7
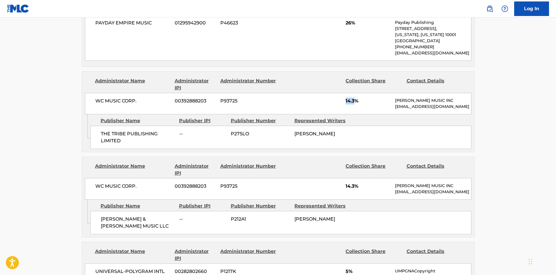
scroll to position [639, 0]
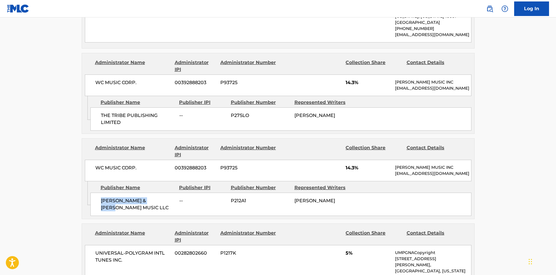
drag, startPoint x: 99, startPoint y: 183, endPoint x: 164, endPoint y: 176, distance: 64.6
click at [164, 192] on div "[PERSON_NAME] & [PERSON_NAME] MUSIC LLC -- P212A1 [PERSON_NAME]" at bounding box center [280, 203] width 381 height 23
drag, startPoint x: 346, startPoint y: 145, endPoint x: 356, endPoint y: 142, distance: 10.7
click at [356, 164] on span "14.3%" at bounding box center [368, 167] width 45 height 7
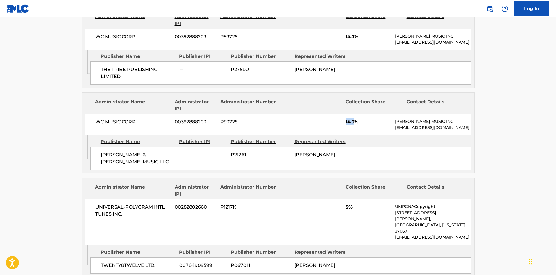
scroll to position [727, 0]
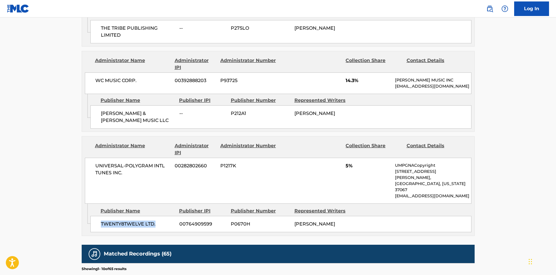
drag, startPoint x: 100, startPoint y: 187, endPoint x: 158, endPoint y: 189, distance: 57.3
click at [158, 216] on div "TWENTY8TWELVE LTD. 00764909599 P0670H [PERSON_NAME]" at bounding box center [280, 224] width 381 height 16
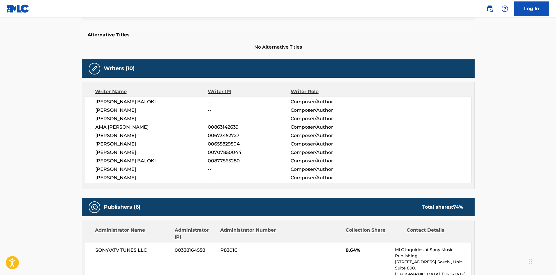
scroll to position [0, 0]
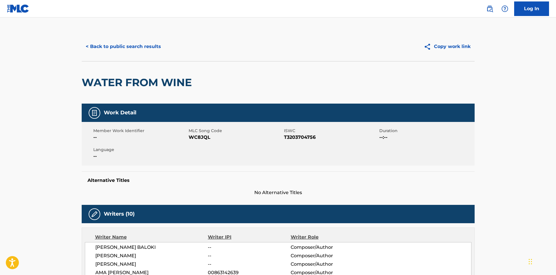
click at [142, 45] on button "< Back to public search results" at bounding box center [123, 46] width 83 height 15
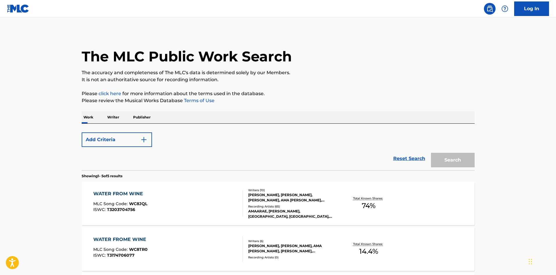
scroll to position [116, 0]
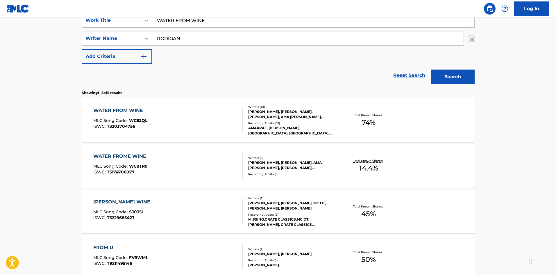
drag, startPoint x: 225, startPoint y: 17, endPoint x: 0, endPoint y: 36, distance: 225.7
click at [0, 36] on main "The MLC Public Work Search The accuracy and completeness of The MLC's data is d…" at bounding box center [278, 127] width 556 height 453
paste input "Outro"
type input "Outro"
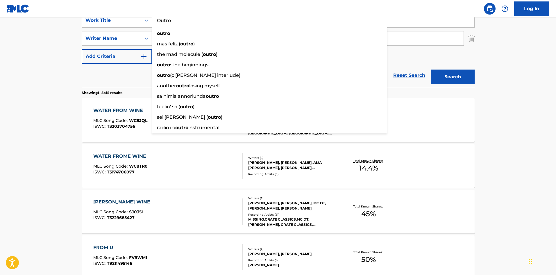
click at [136, 77] on div "Reset Search Search" at bounding box center [278, 75] width 393 height 23
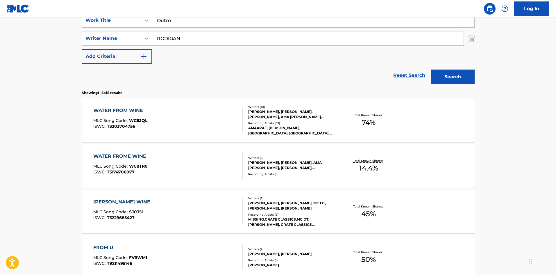
drag, startPoint x: 206, startPoint y: 34, endPoint x: 21, endPoint y: 42, distance: 185.3
click at [22, 42] on main "The MLC Public Work Search The accuracy and completeness of The MLC's data is d…" at bounding box center [278, 127] width 556 height 453
paste input "WINEHOUSE"
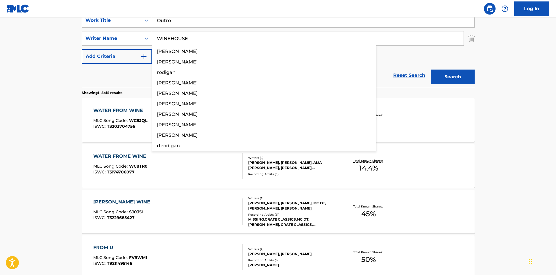
type input "WINEHOUSE"
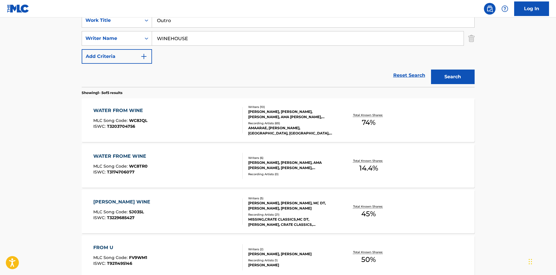
click at [445, 74] on button "Search" at bounding box center [453, 76] width 44 height 15
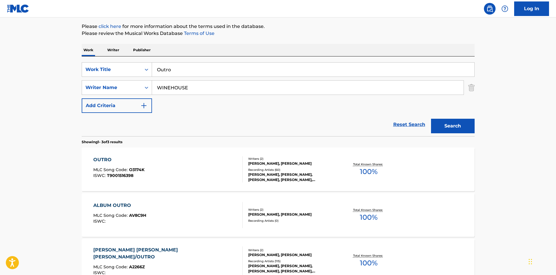
scroll to position [0, 0]
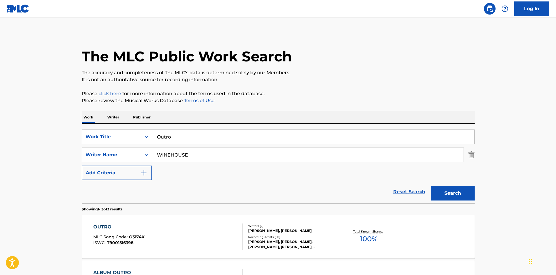
click at [103, 229] on div "OUTRO" at bounding box center [118, 226] width 51 height 7
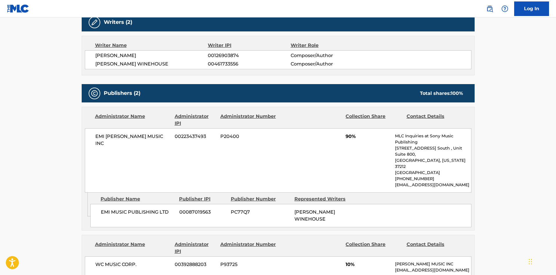
scroll to position [349, 0]
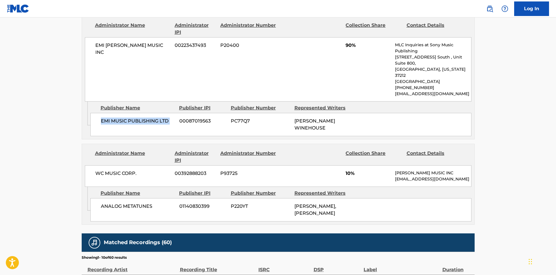
drag, startPoint x: 100, startPoint y: 95, endPoint x: 176, endPoint y: 93, distance: 76.5
click at [176, 113] on div "EMI MUSIC PUBLISHING LTD 00087019563 PC77Q7 [PERSON_NAME]" at bounding box center [280, 124] width 381 height 23
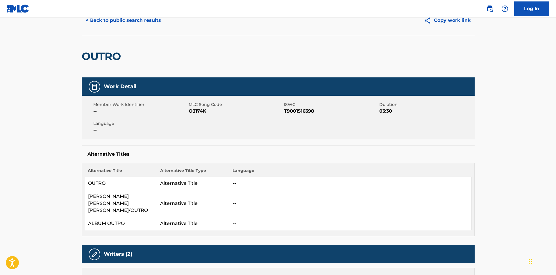
scroll to position [0, 0]
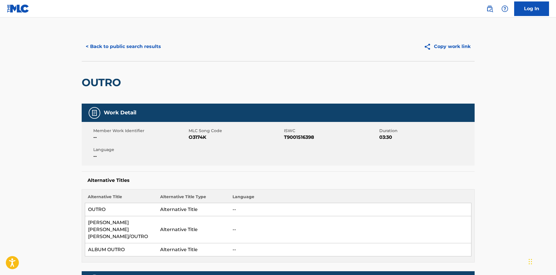
click at [142, 43] on button "< Back to public search results" at bounding box center [123, 46] width 83 height 15
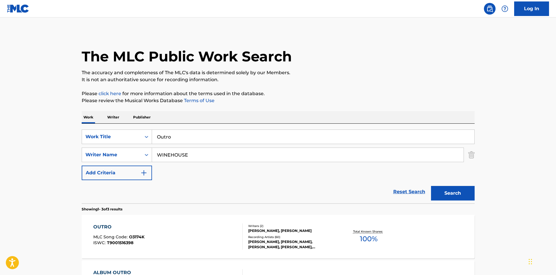
drag, startPoint x: 200, startPoint y: 135, endPoint x: 84, endPoint y: 121, distance: 117.0
click at [112, 123] on div "Work Writer Publisher SearchWithCriteria09829592-637c-49c1-a1e3-24c61a203452 Wo…" at bounding box center [278, 244] width 393 height 266
paste input "'ROUND MIDNIGHT"
type input "'ROUND MIDNIGHT"
drag, startPoint x: 209, startPoint y: 156, endPoint x: 56, endPoint y: 145, distance: 153.0
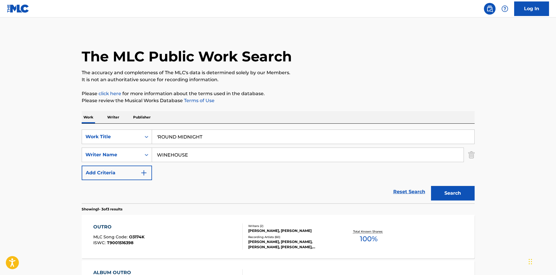
click at [57, 145] on main "The MLC Public Work Search The accuracy and completeness of The MLC's data is d…" at bounding box center [278, 198] width 556 height 362
paste input "HANIGHEN"
type input "HANIGHEN"
click at [450, 192] on button "Search" at bounding box center [453, 193] width 44 height 15
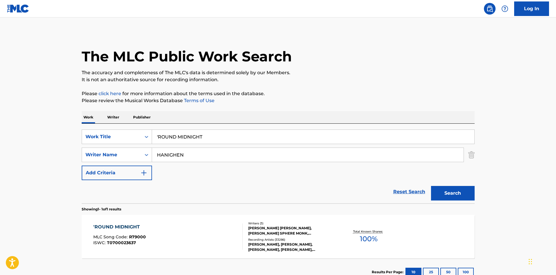
scroll to position [42, 0]
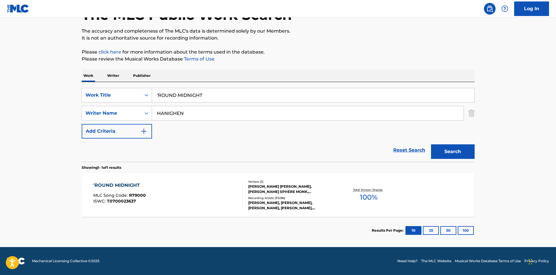
click at [122, 185] on div "'ROUND MIDNIGHT" at bounding box center [119, 185] width 53 height 7
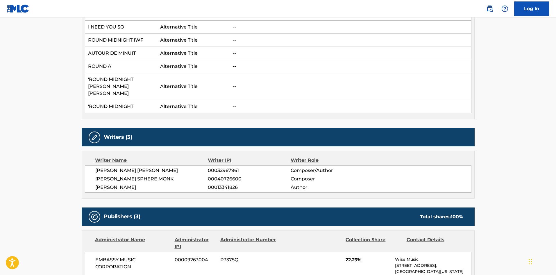
scroll to position [407, 0]
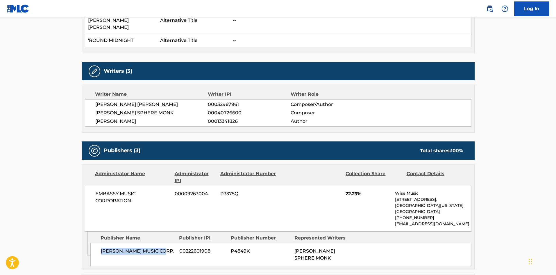
drag, startPoint x: 99, startPoint y: 236, endPoint x: 169, endPoint y: 237, distance: 69.8
click at [169, 243] on div "[PERSON_NAME] MUSIC CORP. 00222601908 P4849K [PERSON_NAME] SPHERE MONK" at bounding box center [280, 254] width 381 height 23
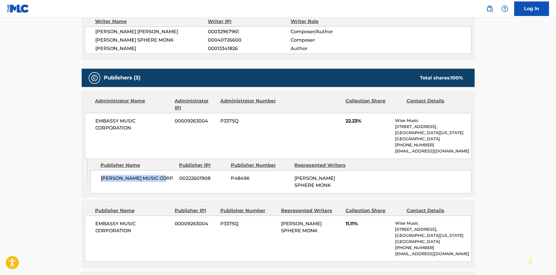
scroll to position [494, 0]
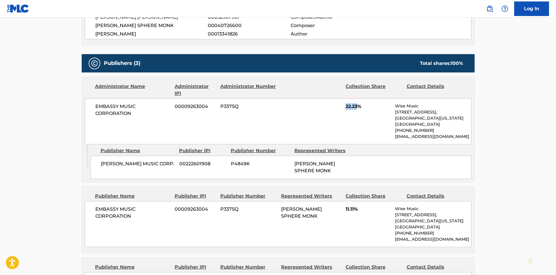
drag, startPoint x: 344, startPoint y: 92, endPoint x: 358, endPoint y: 90, distance: 13.2
click at [358, 98] on div "EMBASSY MUSIC CORPORATION 00009263004 P3375Q 22.23% Wise Music [STREET_ADDRESS]…" at bounding box center [278, 121] width 387 height 46
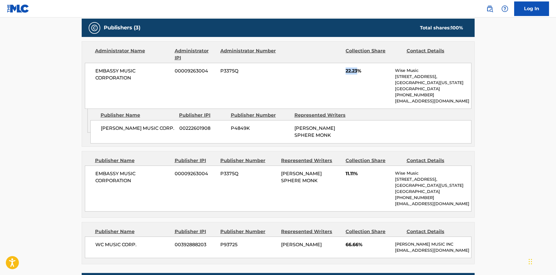
scroll to position [552, 0]
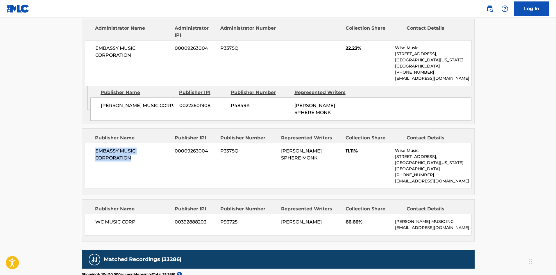
drag, startPoint x: 96, startPoint y: 138, endPoint x: 137, endPoint y: 144, distance: 42.2
click at [137, 147] on span "EMBASSY MUSIC CORPORATION" at bounding box center [132, 154] width 75 height 14
drag, startPoint x: 345, startPoint y: 136, endPoint x: 354, endPoint y: 135, distance: 8.5
click at [354, 143] on div "EMBASSY MUSIC CORPORATION 00009263004 P3375Q [PERSON_NAME] SPHERE MONK 11.11% W…" at bounding box center [278, 166] width 387 height 46
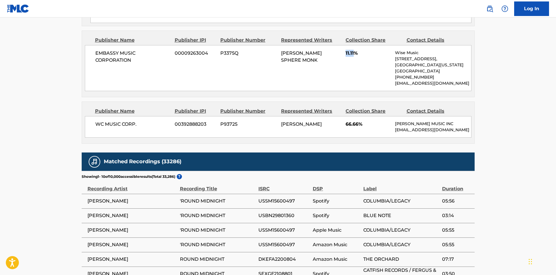
scroll to position [669, 0]
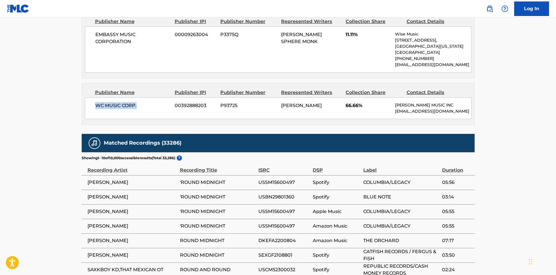
drag, startPoint x: 97, startPoint y: 90, endPoint x: 151, endPoint y: 90, distance: 54.1
click at [151, 102] on span "WC MUSIC CORP." at bounding box center [132, 105] width 75 height 7
drag, startPoint x: 344, startPoint y: 92, endPoint x: 359, endPoint y: 90, distance: 14.9
click at [359, 97] on div "WC MUSIC CORP. 00392888203 P93725 [PERSON_NAME] 66.66% [PERSON_NAME] MUSIC INC …" at bounding box center [278, 108] width 387 height 22
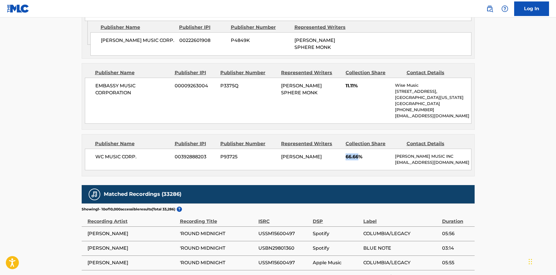
scroll to position [523, 0]
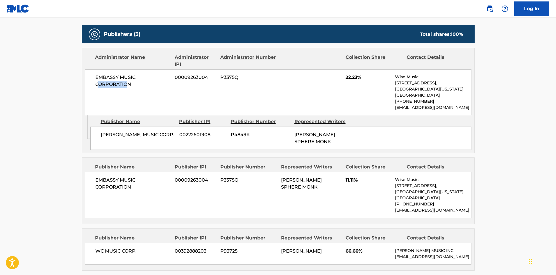
drag, startPoint x: 97, startPoint y: 68, endPoint x: 128, endPoint y: 74, distance: 31.4
click at [128, 74] on div "EMBASSY MUSIC CORPORATION 00009263004 P3375Q 22.23% Wise Music [STREET_ADDRESS]…" at bounding box center [278, 92] width 387 height 46
drag, startPoint x: 107, startPoint y: 121, endPoint x: 126, endPoint y: 141, distance: 27.3
click at [142, 128] on div "[PERSON_NAME] MUSIC CORP. 00222601908 P4849K [PERSON_NAME] SPHERE MONK" at bounding box center [280, 137] width 381 height 23
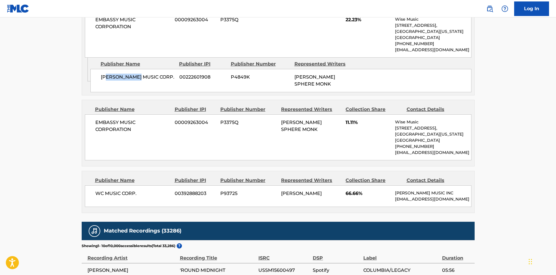
scroll to position [581, 0]
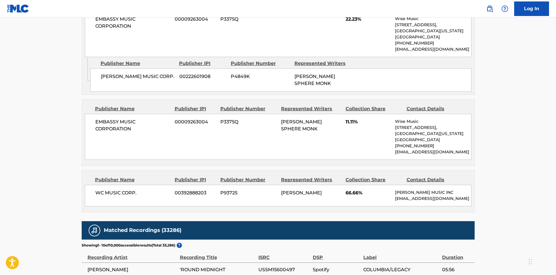
click at [132, 19] on div "EMBASSY MUSIC CORPORATION 00009263004 P3375Q 22.23% Wise Music [STREET_ADDRESS]…" at bounding box center [278, 34] width 387 height 46
click at [129, 26] on div "EMBASSY MUSIC CORPORATION 00009263004 P3375Q 22.23% Wise Music [STREET_ADDRESS]…" at bounding box center [278, 34] width 387 height 46
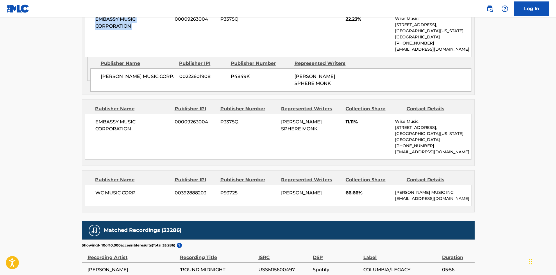
click at [129, 26] on div "EMBASSY MUSIC CORPORATION 00009263004 P3375Q 22.23% Wise Music [STREET_ADDRESS]…" at bounding box center [278, 34] width 387 height 46
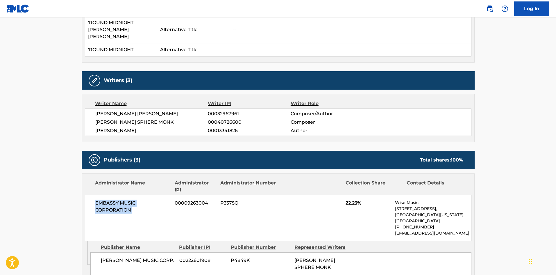
scroll to position [378, 0]
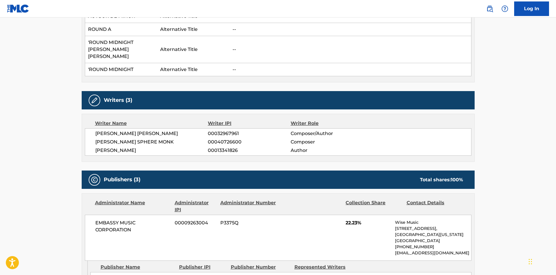
click at [281, 14] on nav "Log In" at bounding box center [278, 8] width 556 height 17
click at [281, 16] on nav "Log In" at bounding box center [278, 8] width 556 height 17
click at [303, 8] on nav "Log In" at bounding box center [278, 8] width 556 height 17
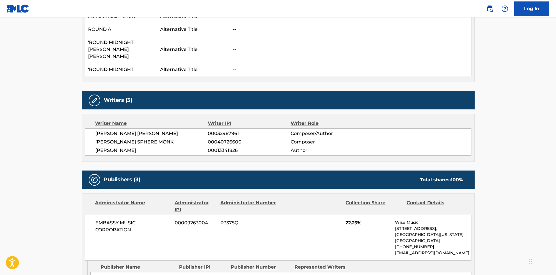
click at [300, 10] on nav "Log In" at bounding box center [278, 8] width 556 height 17
click at [305, 12] on nav "Log In" at bounding box center [278, 8] width 556 height 17
click at [303, 23] on td "--" at bounding box center [351, 29] width 242 height 13
click at [316, 13] on nav "Log In" at bounding box center [278, 8] width 556 height 17
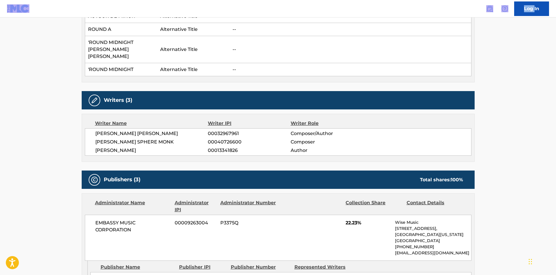
click at [316, 13] on nav "Log In" at bounding box center [278, 8] width 556 height 17
click at [292, 7] on nav "Log In" at bounding box center [278, 8] width 556 height 17
click at [293, 8] on nav "Log In" at bounding box center [278, 8] width 556 height 17
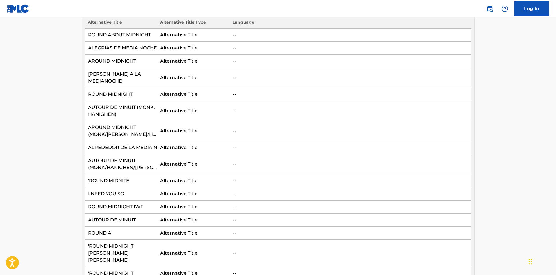
scroll to position [0, 0]
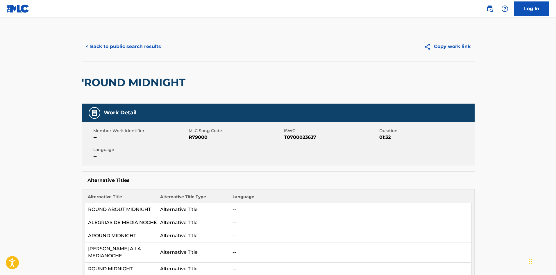
click at [132, 48] on button "< Back to public search results" at bounding box center [123, 46] width 83 height 15
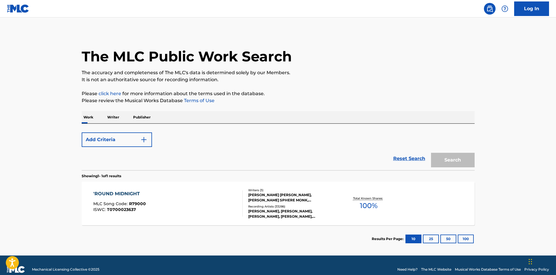
scroll to position [8, 0]
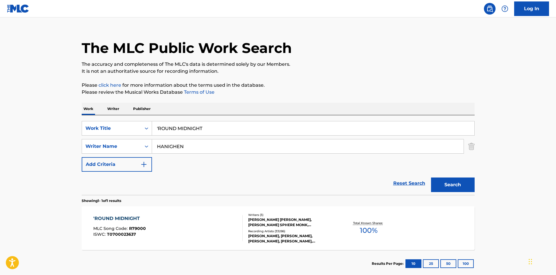
drag, startPoint x: 228, startPoint y: 129, endPoint x: 61, endPoint y: 39, distance: 189.8
click at [0, 89] on main "The MLC Public Work Search The accuracy and completeness of The MLC's data is d…" at bounding box center [278, 144] width 556 height 271
paste input "WAKE UP ALONE"
type input "WAKE UP ALONE"
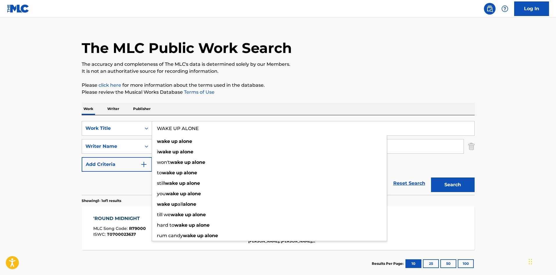
click at [255, 31] on div "The MLC Public Work Search" at bounding box center [278, 45] width 393 height 42
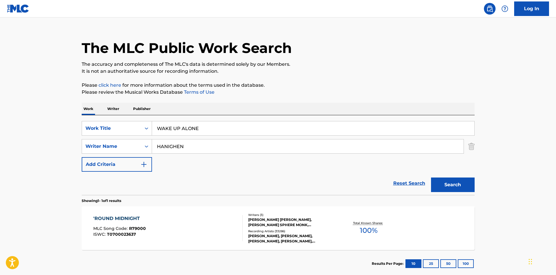
drag, startPoint x: 205, startPoint y: 152, endPoint x: 3, endPoint y: 149, distance: 202.0
click at [3, 148] on main "The MLC Public Work Search The accuracy and completeness of The MLC's data is d…" at bounding box center [278, 144] width 556 height 271
paste input "WINEHOUSE"
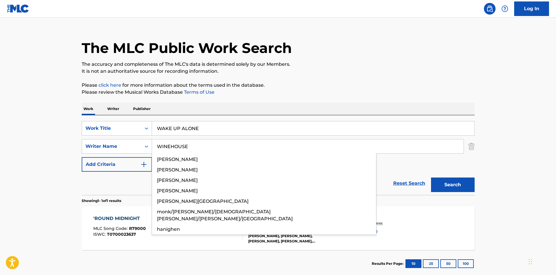
type input "WINEHOUSE"
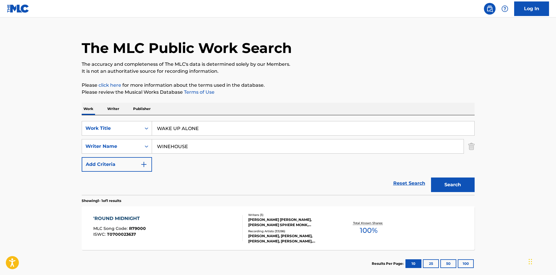
click at [455, 186] on button "Search" at bounding box center [453, 184] width 44 height 15
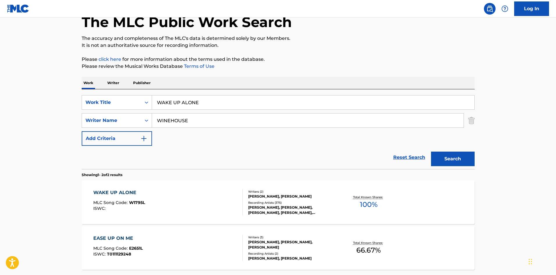
scroll to position [87, 0]
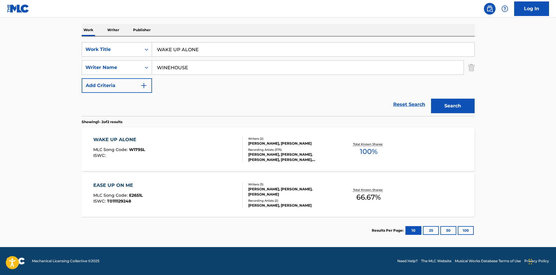
click at [117, 140] on div "WAKE UP ALONE" at bounding box center [119, 139] width 52 height 7
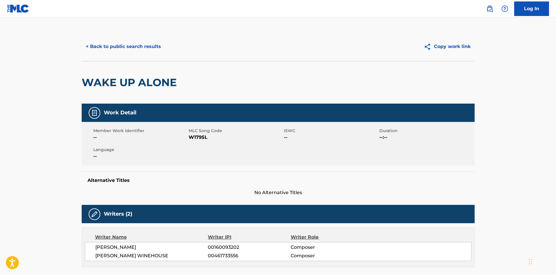
click at [231, 34] on div "< Back to public search results Copy work link" at bounding box center [278, 46] width 393 height 29
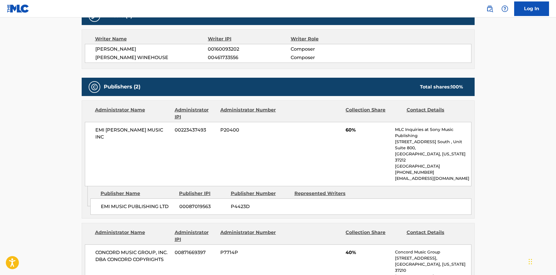
scroll to position [203, 0]
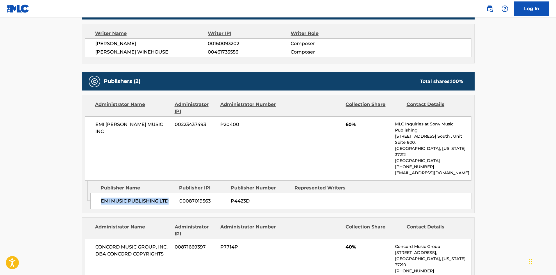
drag, startPoint x: 101, startPoint y: 190, endPoint x: 174, endPoint y: 192, distance: 73.0
click at [174, 197] on span "EMI MUSIC PUBLISHING LTD" at bounding box center [138, 200] width 74 height 7
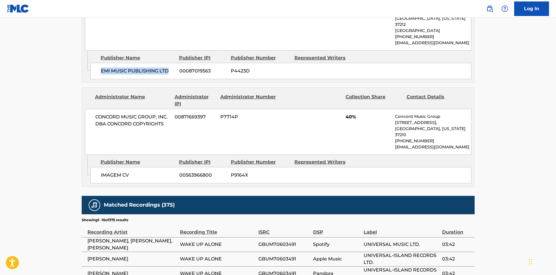
scroll to position [349, 0]
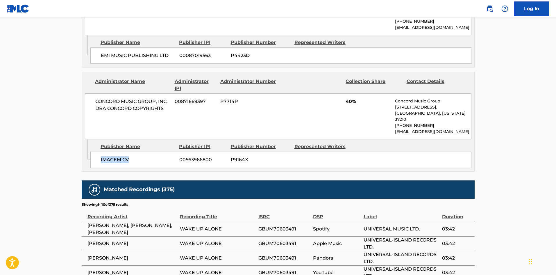
drag, startPoint x: 101, startPoint y: 142, endPoint x: 140, endPoint y: 139, distance: 39.0
click at [139, 156] on span "IMAGEM CV" at bounding box center [138, 159] width 74 height 7
drag, startPoint x: 344, startPoint y: 92, endPoint x: 353, endPoint y: 89, distance: 9.0
click at [353, 93] on div "CONCORD MUSIC GROUP, INC. DBA CONCORD COPYRIGHTS 00871669397 P7714P 40% Concord…" at bounding box center [278, 116] width 387 height 46
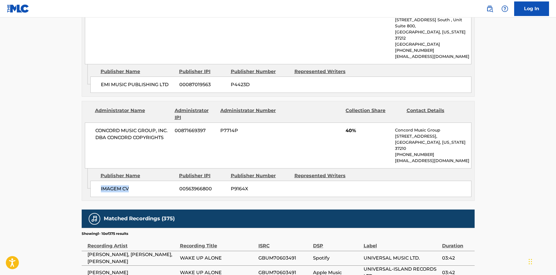
drag, startPoint x: 99, startPoint y: 173, endPoint x: 151, endPoint y: 169, distance: 51.6
click at [151, 181] on div "IMAGEM CV 00563966800 P9164X" at bounding box center [280, 189] width 381 height 16
